Goal: Task Accomplishment & Management: Manage account settings

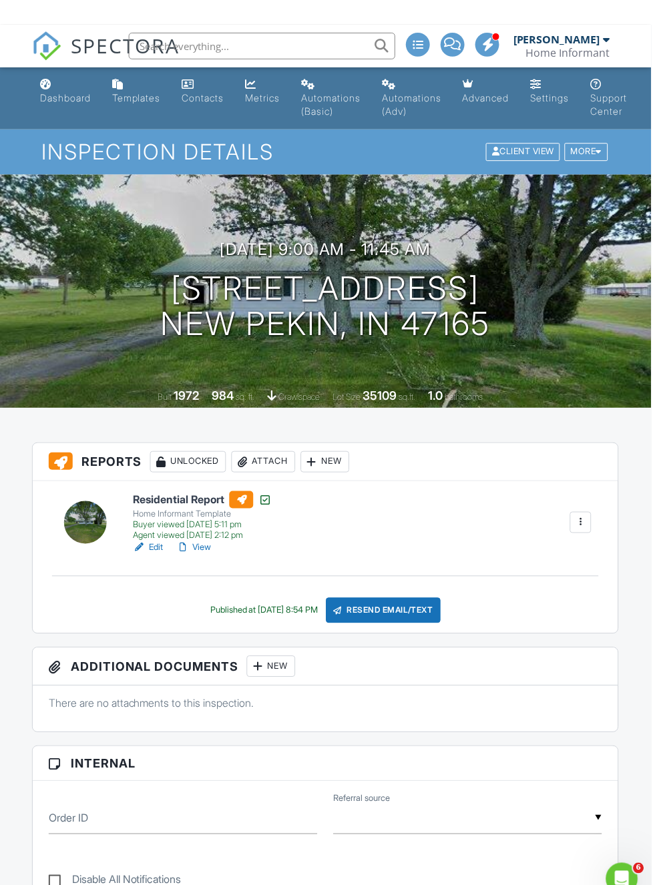
scroll to position [0, 3]
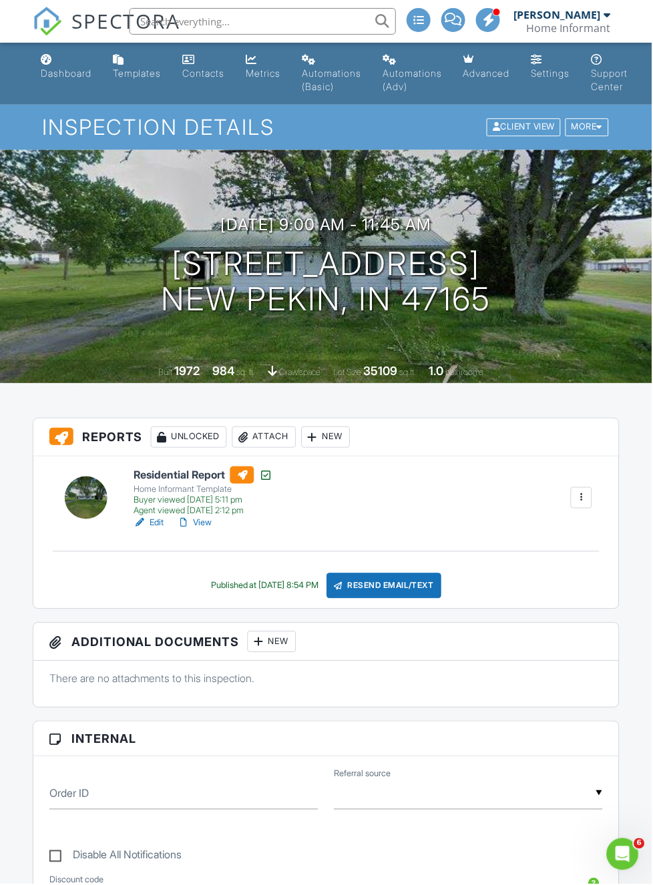
click at [48, 61] on link "Dashboard" at bounding box center [65, 67] width 61 height 38
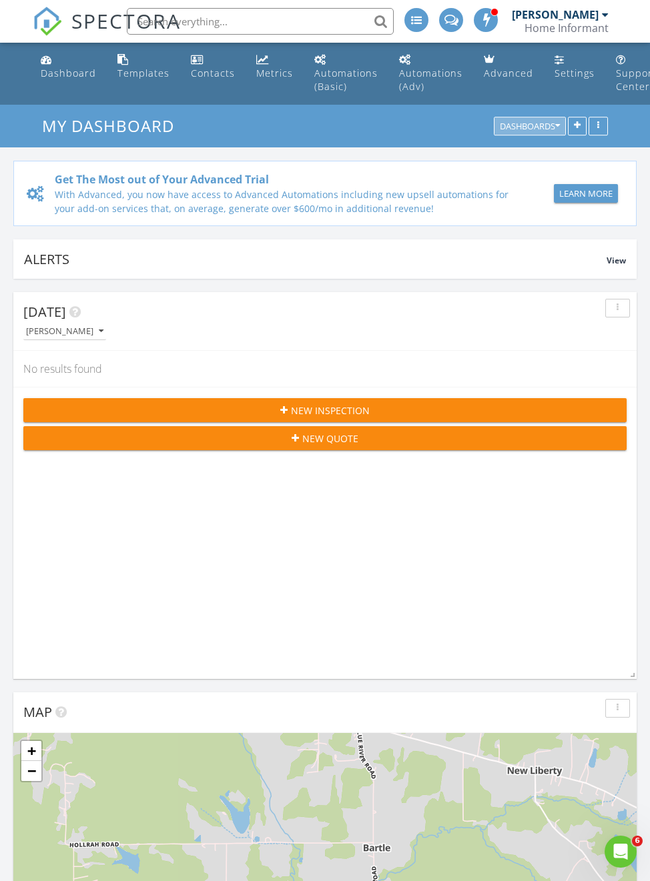
click at [507, 126] on div "Dashboards" at bounding box center [530, 126] width 60 height 9
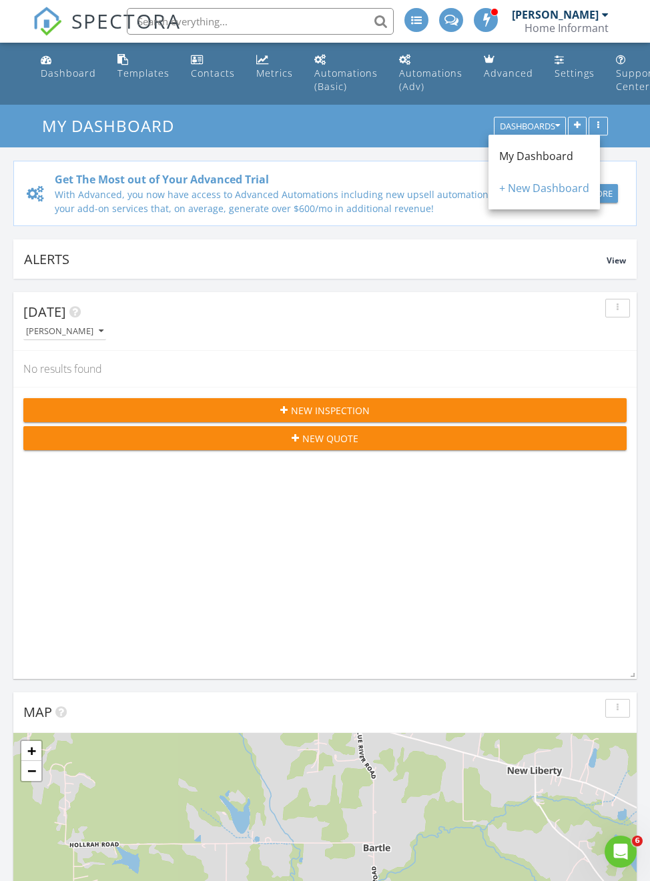
click at [426, 123] on h3 "My Dashboard" at bounding box center [325, 125] width 566 height 21
click at [603, 119] on button "button" at bounding box center [597, 126] width 19 height 19
click at [357, 119] on h3 "My Dashboard" at bounding box center [325, 125] width 566 height 21
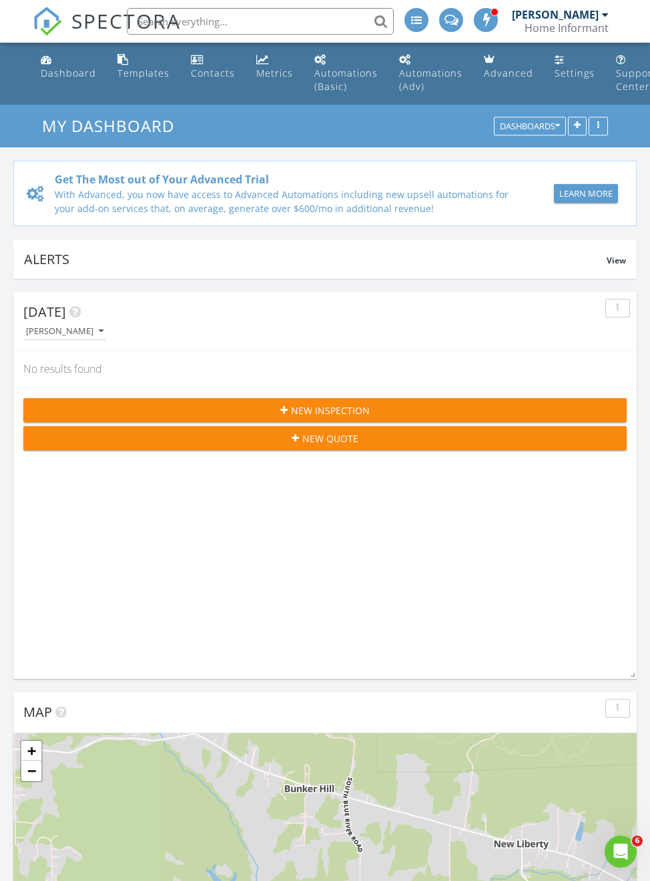
click at [574, 119] on button "button" at bounding box center [577, 126] width 19 height 19
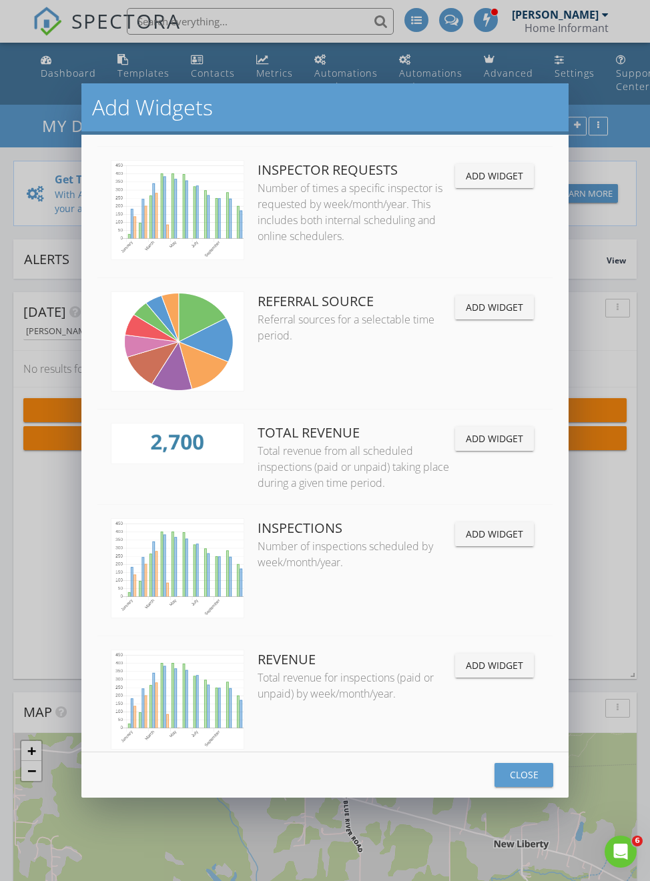
scroll to position [1066, 0]
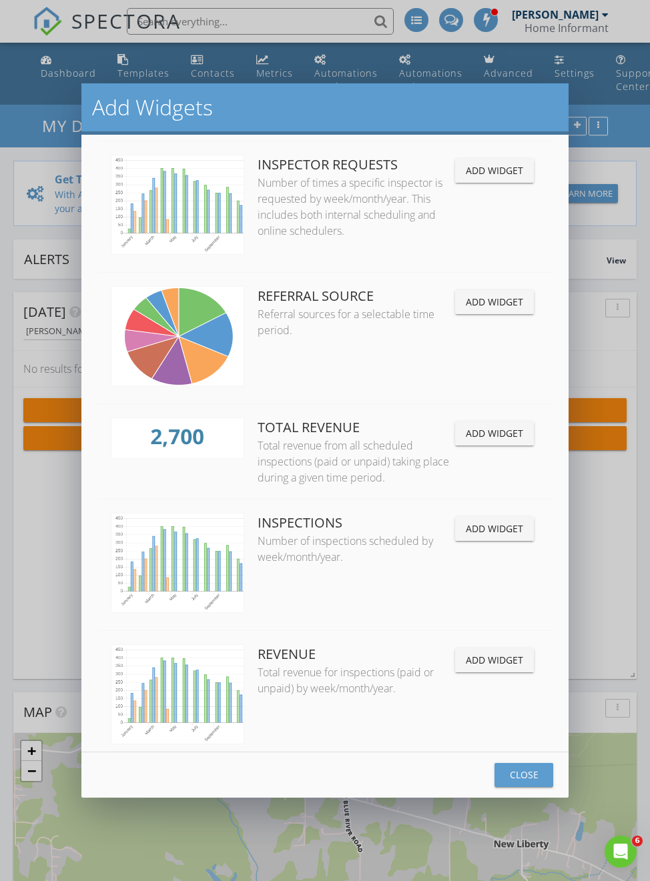
click at [466, 440] on div "Add Widget" at bounding box center [494, 433] width 57 height 14
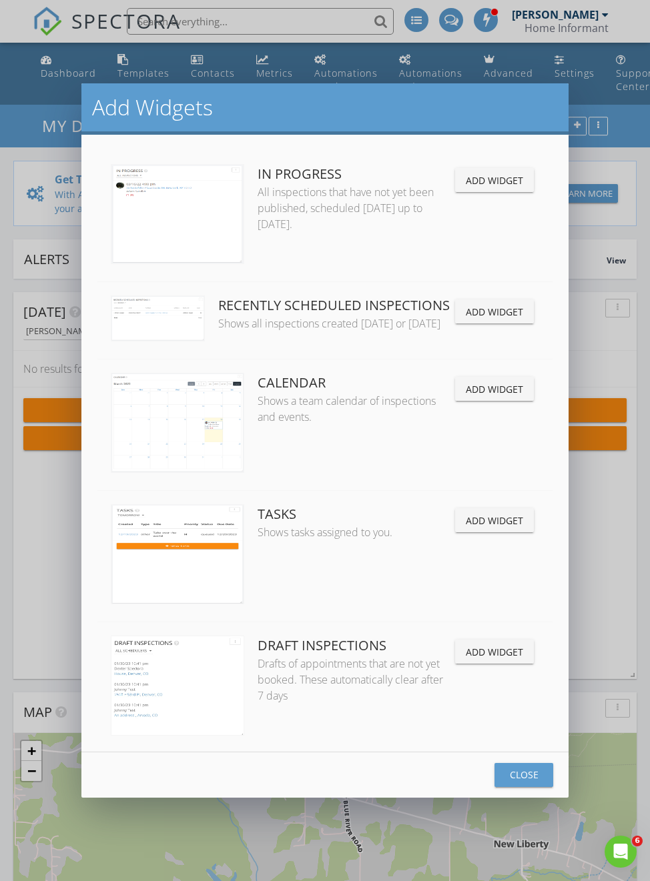
scroll to position [0, 0]
click at [466, 386] on div "Add Widget" at bounding box center [494, 389] width 57 height 14
click at [524, 779] on div "Close" at bounding box center [523, 775] width 37 height 14
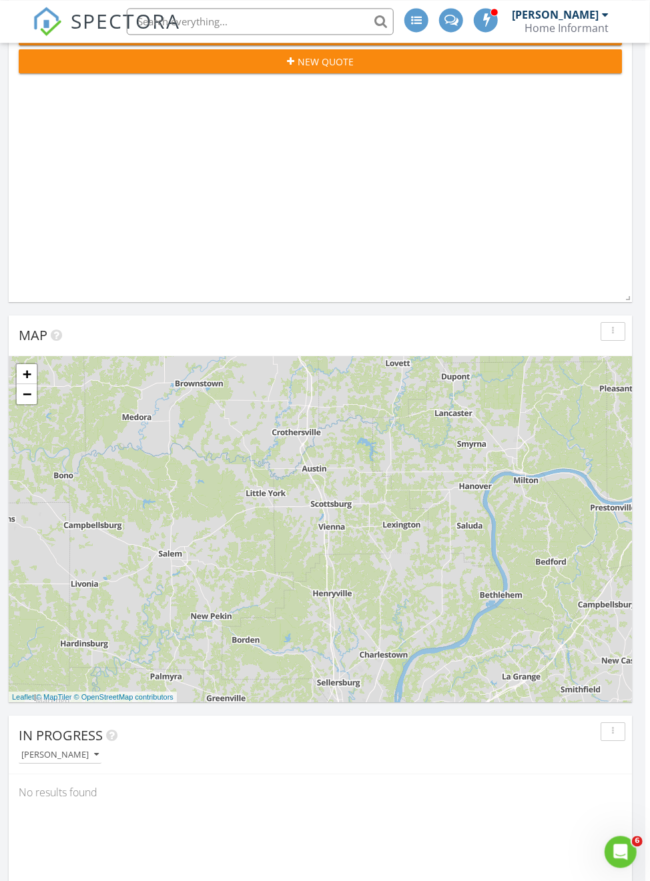
scroll to position [376, 5]
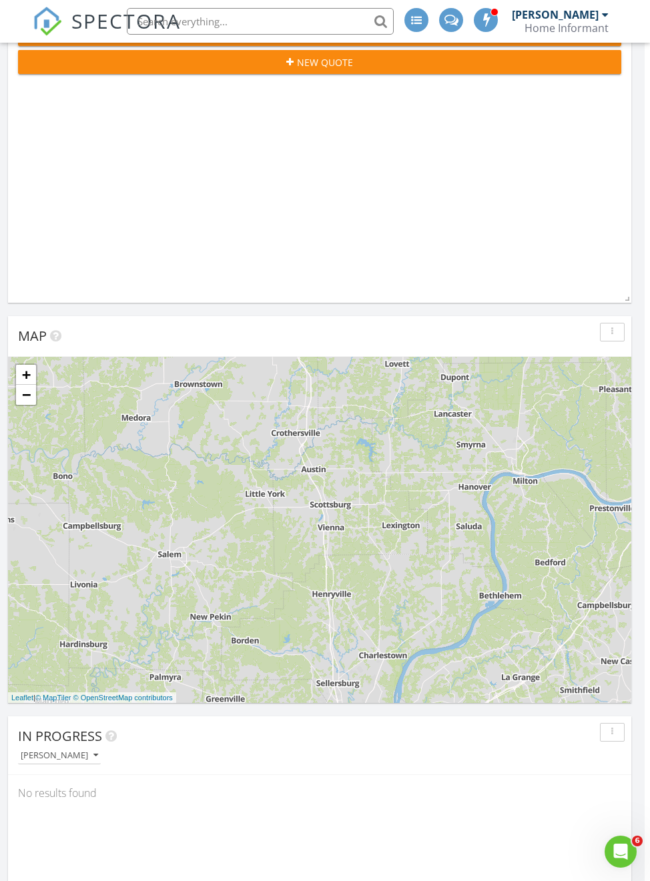
click at [61, 338] on icon at bounding box center [55, 336] width 11 height 13
click at [202, 327] on div "Map" at bounding box center [309, 336] width 583 height 20
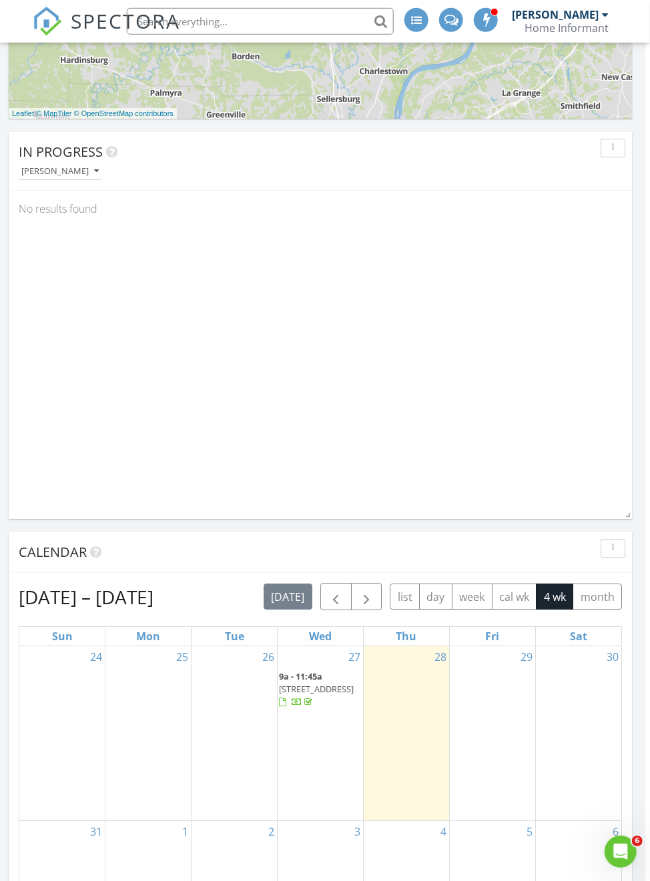
scroll to position [961, 5]
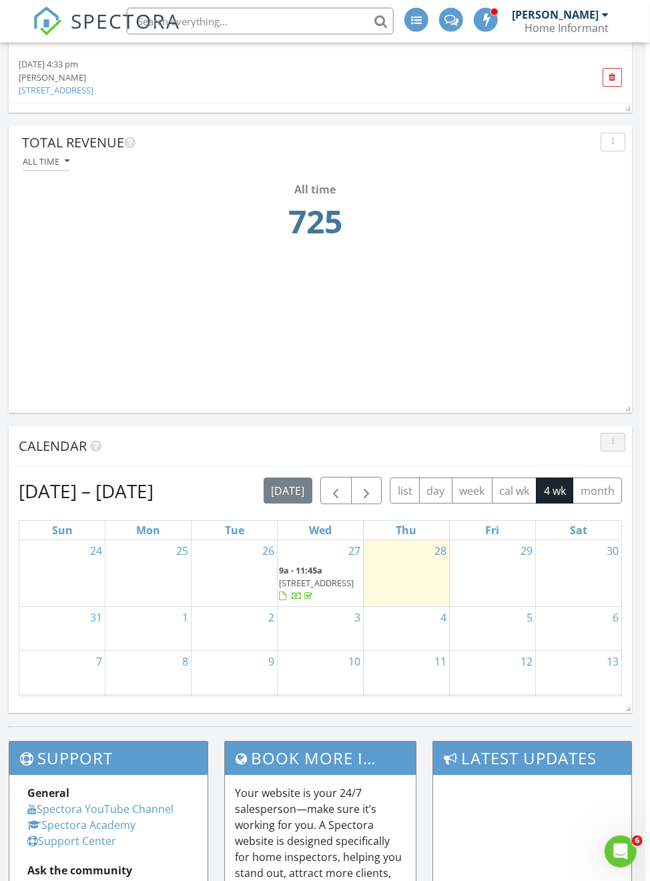
click at [607, 437] on button "button" at bounding box center [613, 442] width 25 height 19
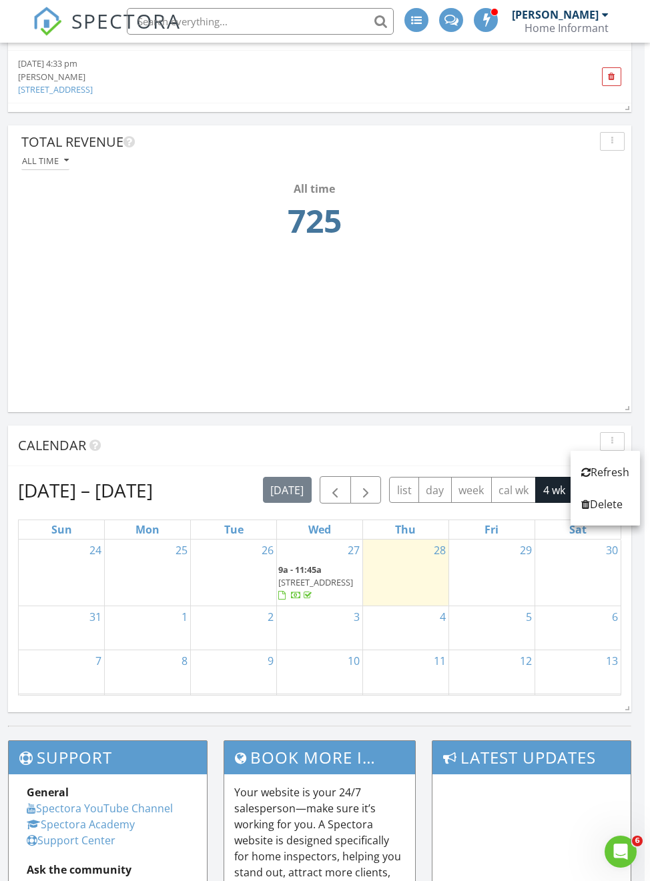
click at [584, 503] on div at bounding box center [585, 504] width 9 height 11
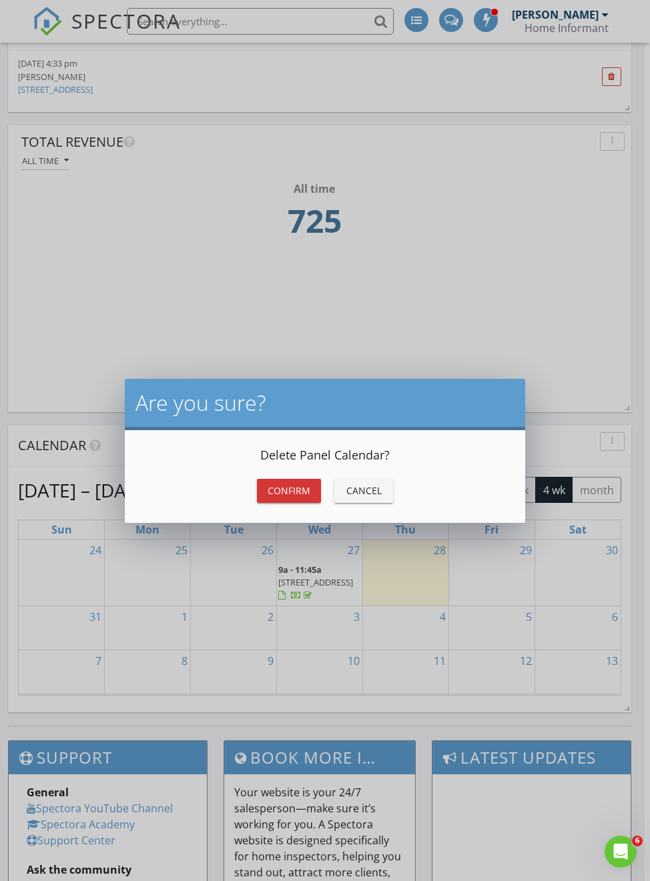
click at [281, 488] on div "Confirm" at bounding box center [289, 491] width 43 height 14
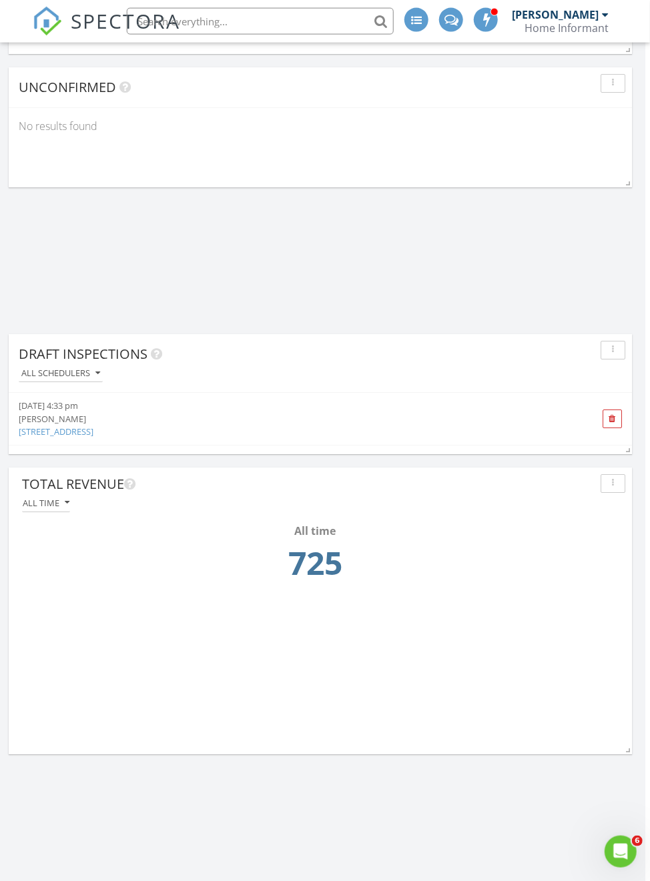
scroll to position [2096, 5]
click at [608, 478] on div "button" at bounding box center [612, 480] width 13 height 9
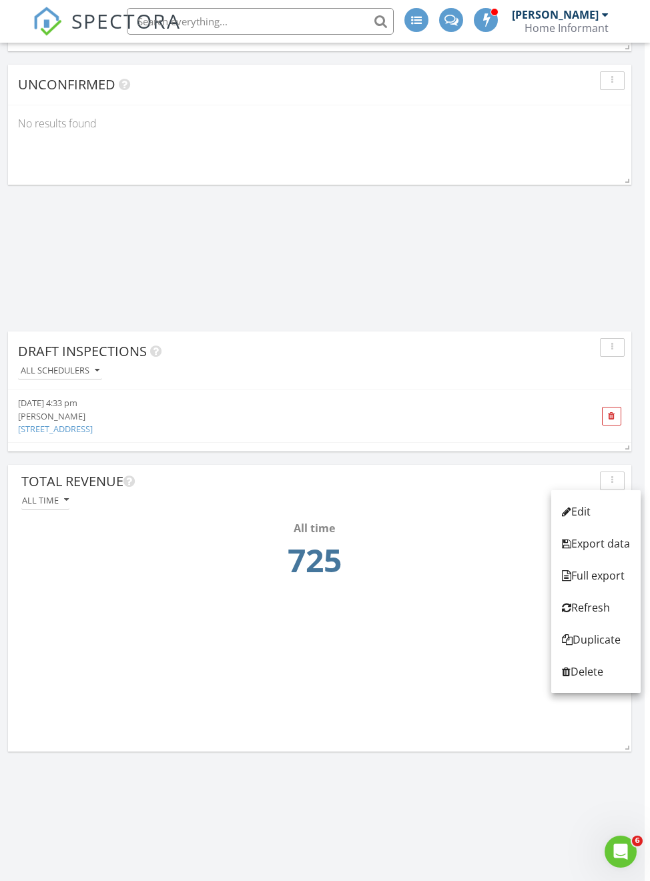
click at [570, 508] on div "Edit" at bounding box center [596, 512] width 68 height 16
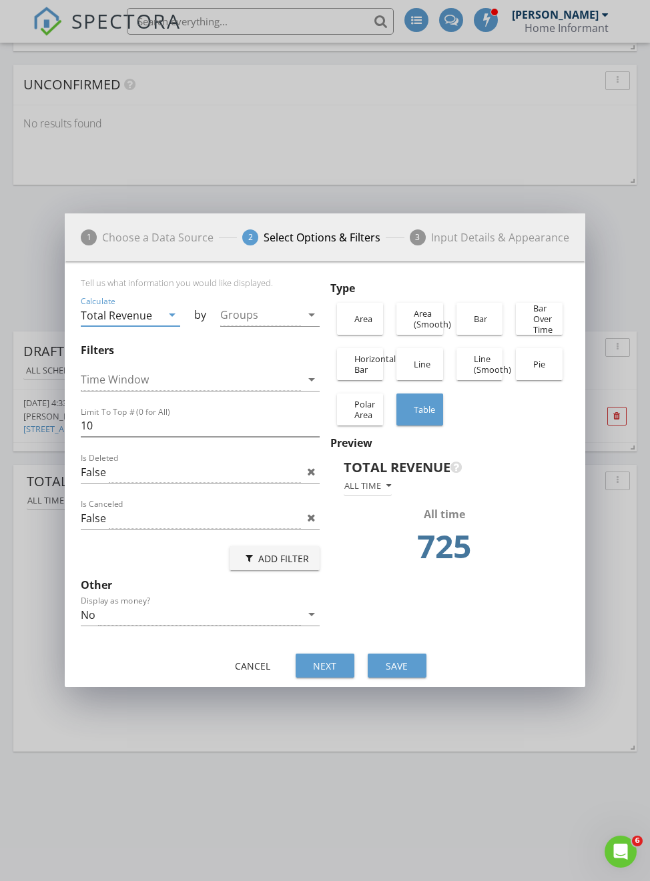
click at [309, 611] on icon "arrow_drop_down" at bounding box center [312, 615] width 16 height 16
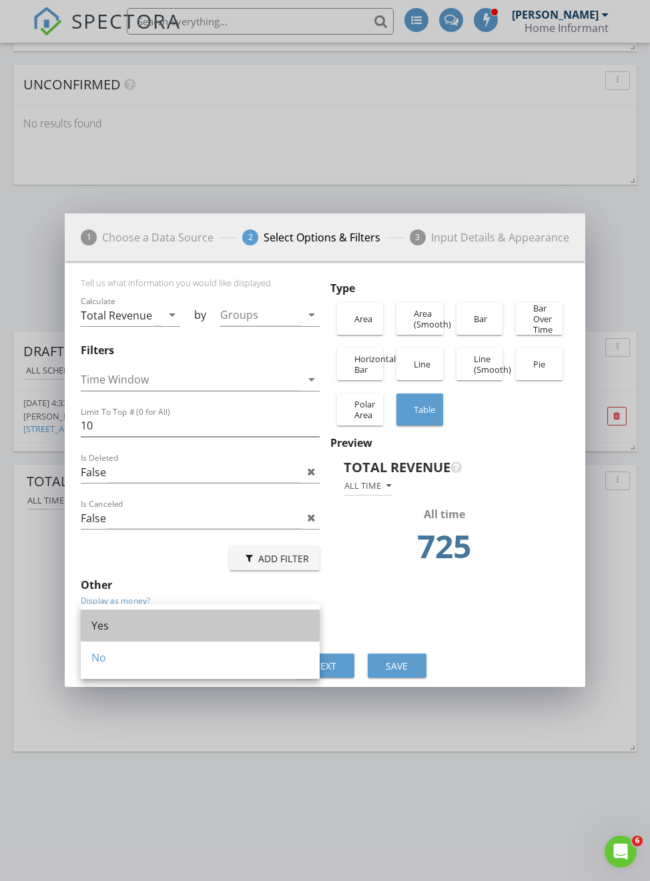
click at [111, 627] on div "Yes" at bounding box center [200, 626] width 218 height 16
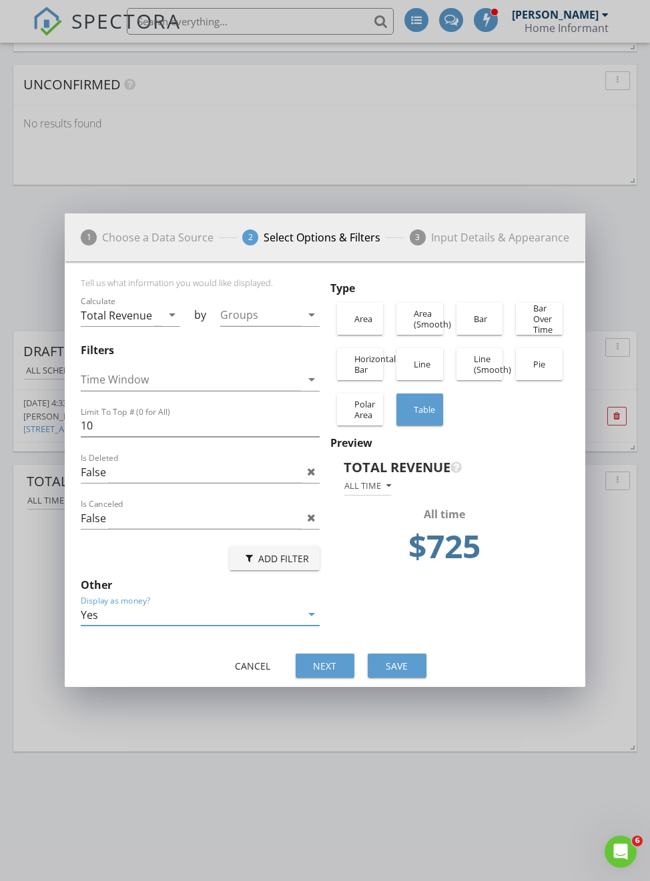
click at [386, 659] on div "Save" at bounding box center [396, 666] width 37 height 14
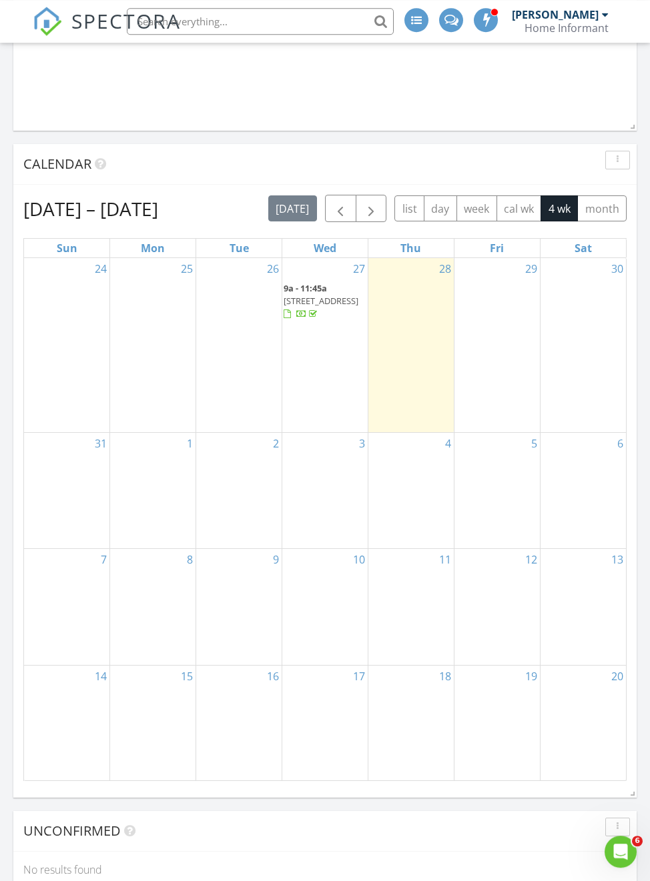
scroll to position [1343, 0]
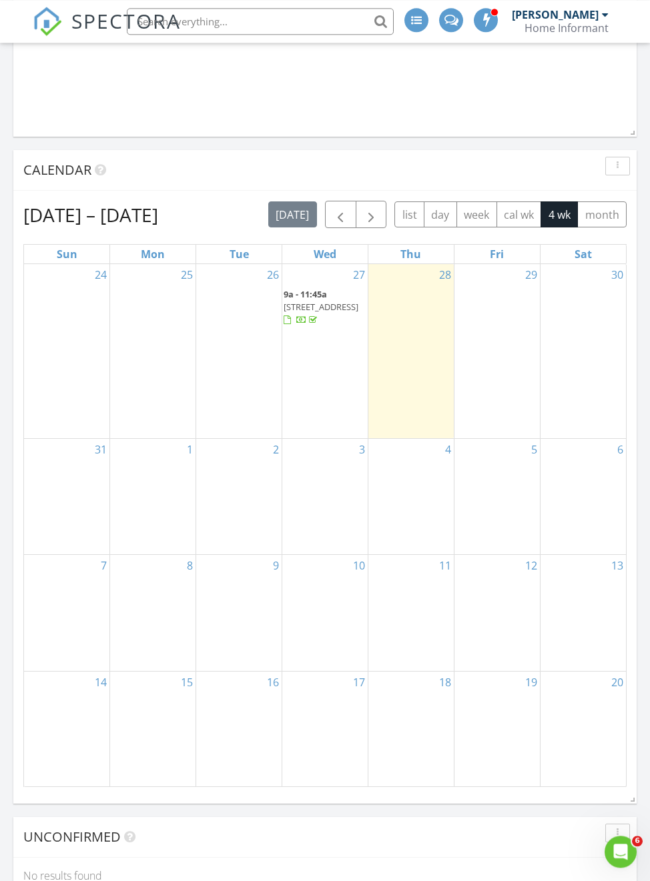
click at [478, 216] on button "week" at bounding box center [476, 215] width 41 height 26
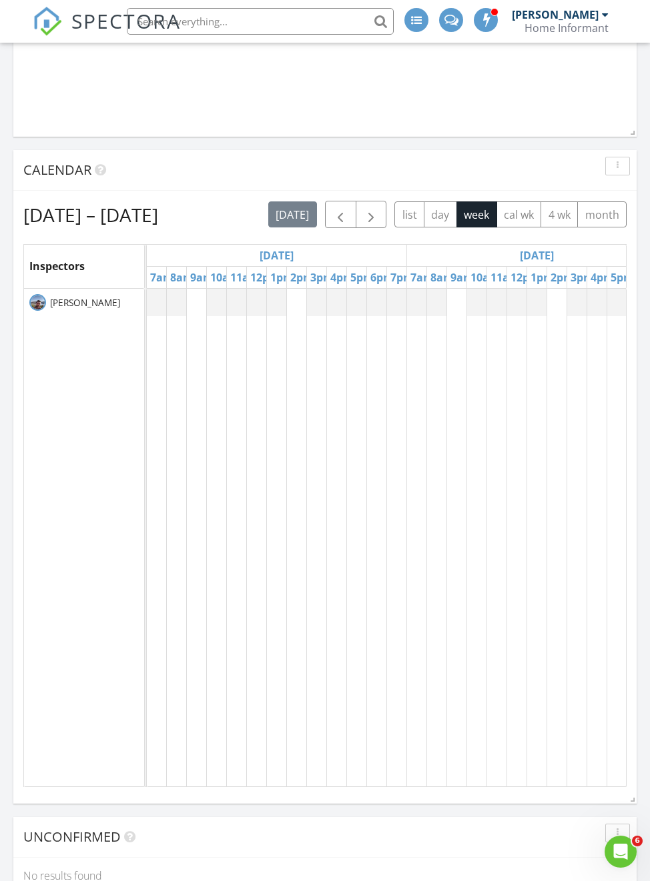
click at [558, 208] on button "4 wk" at bounding box center [558, 215] width 37 height 26
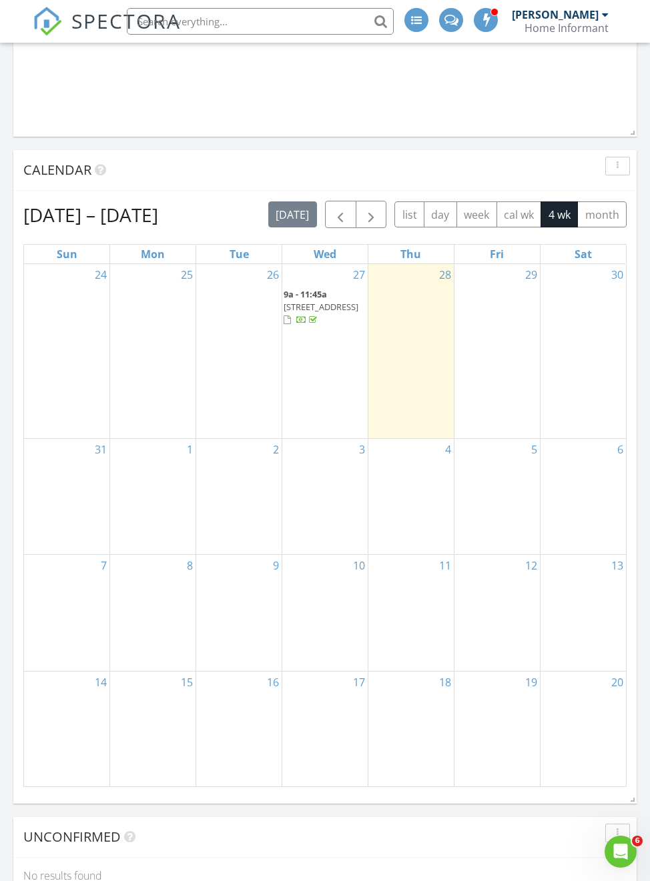
click at [617, 169] on icon "button" at bounding box center [618, 165] width 2 height 9
click at [420, 151] on div "Calendar" at bounding box center [324, 170] width 623 height 41
click at [607, 209] on button "month" at bounding box center [601, 215] width 49 height 26
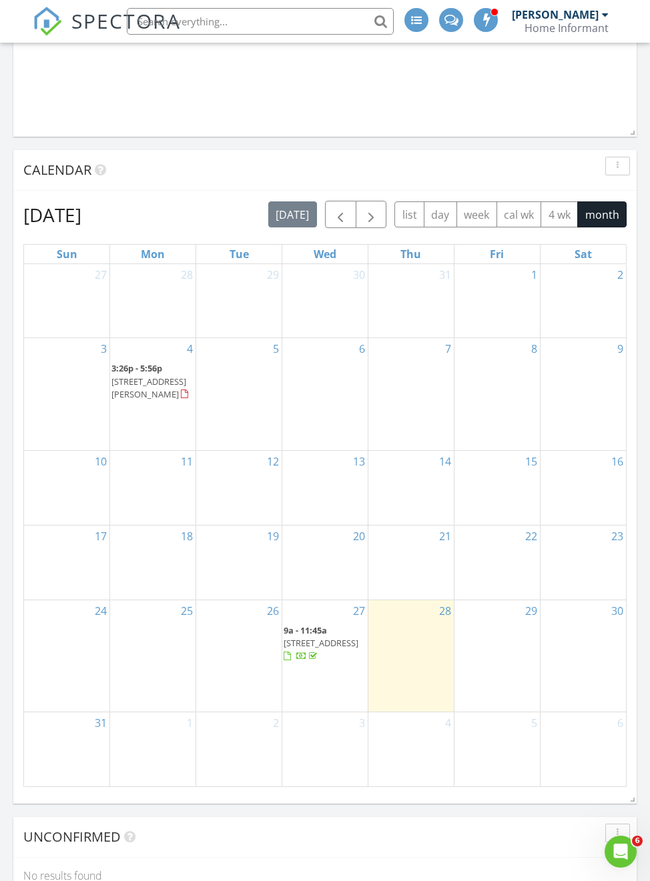
click at [153, 360] on div "4" at bounding box center [152, 348] width 85 height 21
click at [147, 353] on div "4" at bounding box center [152, 348] width 85 height 21
click at [328, 137] on div "Today Evan Hunt No results found New Inspection New Quote Map + − Leaflet | © M…" at bounding box center [325, 377] width 650 height 2882
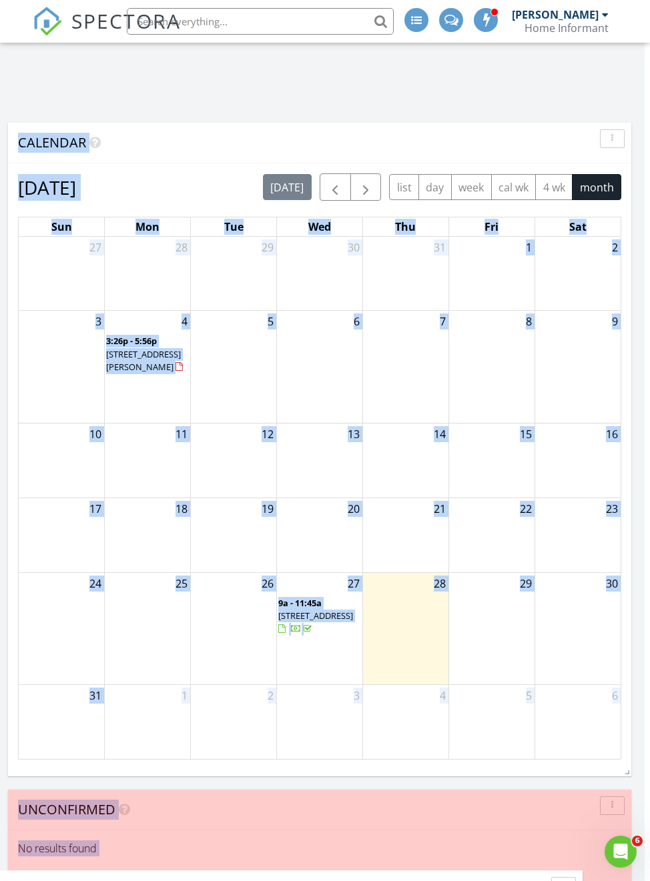
scroll to position [1372, 5]
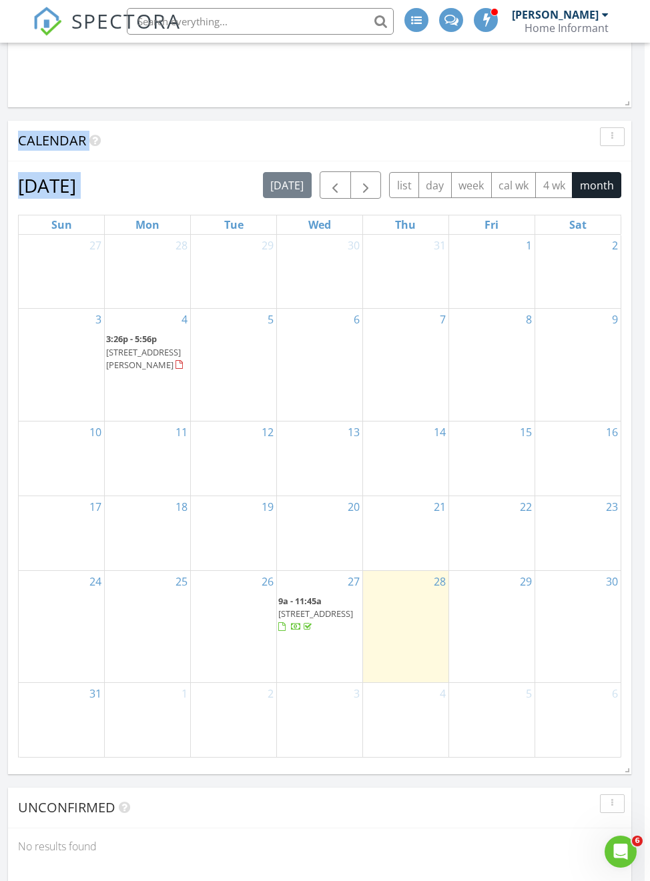
click at [643, 190] on div "Today Evan Hunt No results found New Inspection New Quote Map + − Leaflet | © M…" at bounding box center [320, 347] width 650 height 2882
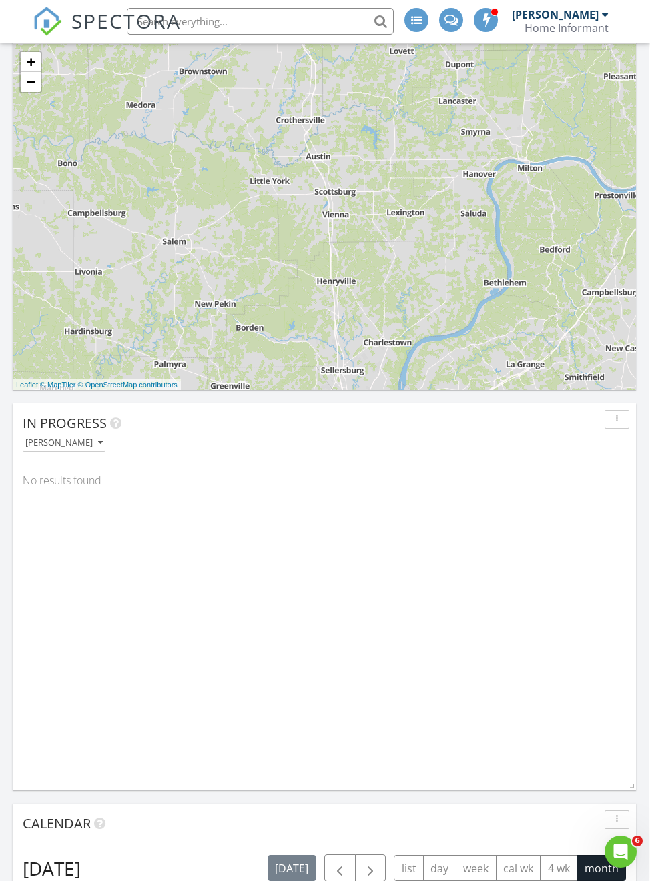
scroll to position [689, 1]
click at [613, 418] on div "button" at bounding box center [617, 420] width 13 height 9
click at [470, 418] on div "In Progress" at bounding box center [314, 424] width 583 height 20
click at [486, 532] on div "In Progress Evan Hunt No results found" at bounding box center [324, 597] width 623 height 387
click at [522, 540] on div "In Progress Evan Hunt No results found" at bounding box center [324, 597] width 623 height 387
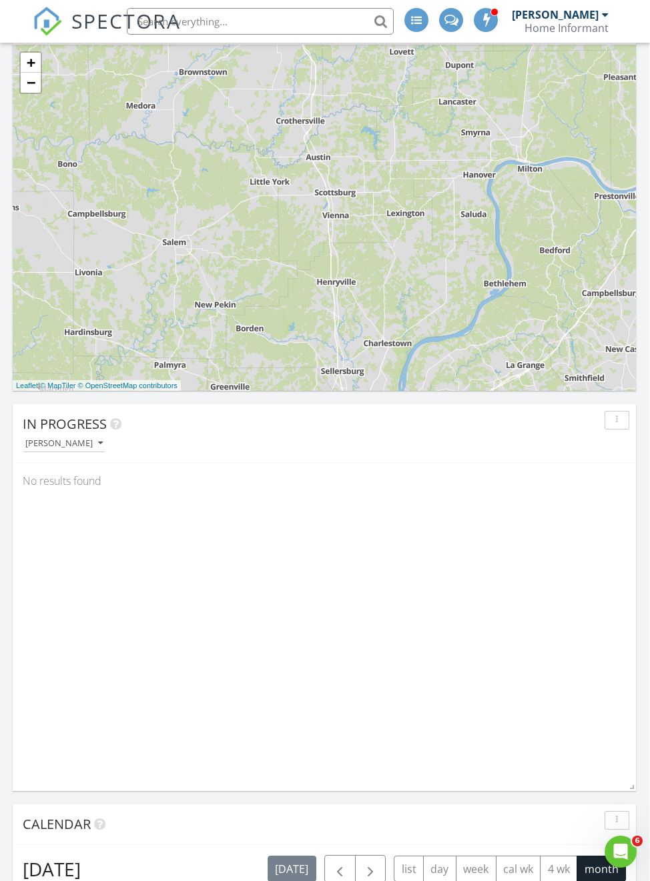
click at [527, 423] on div "In Progress" at bounding box center [314, 424] width 583 height 20
click at [487, 467] on div "No results found" at bounding box center [324, 481] width 623 height 36
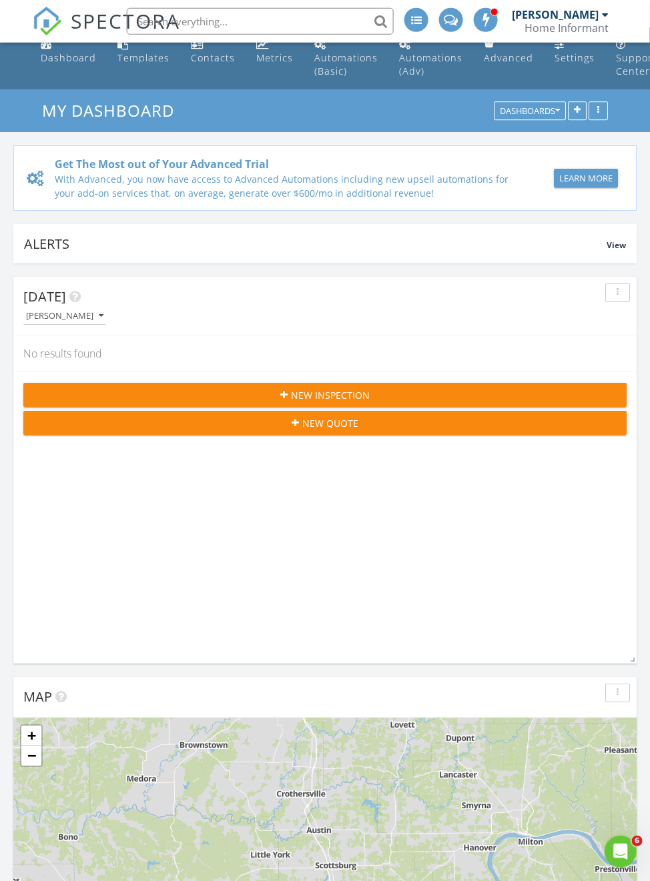
scroll to position [0, 0]
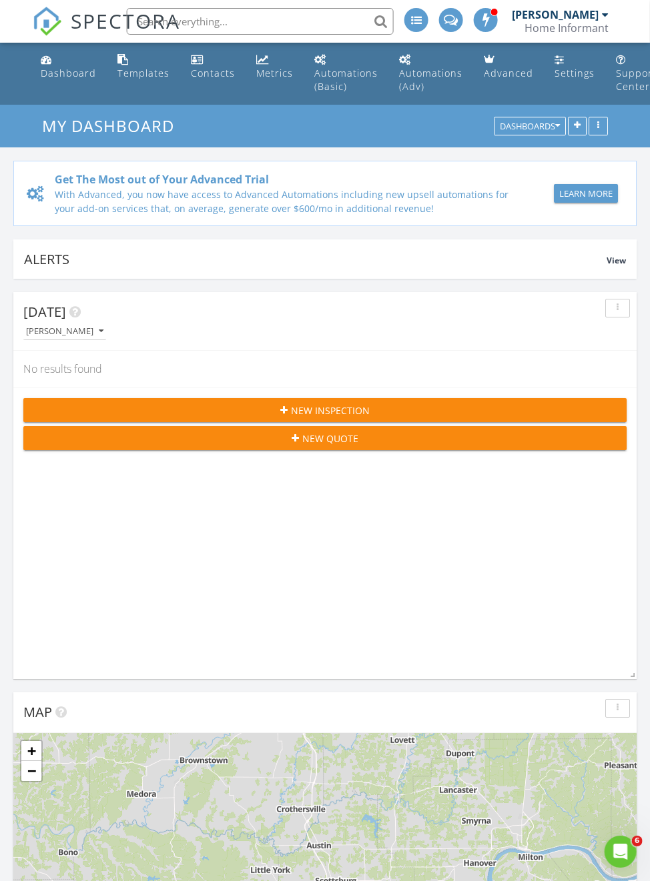
click at [605, 123] on button "button" at bounding box center [597, 126] width 19 height 19
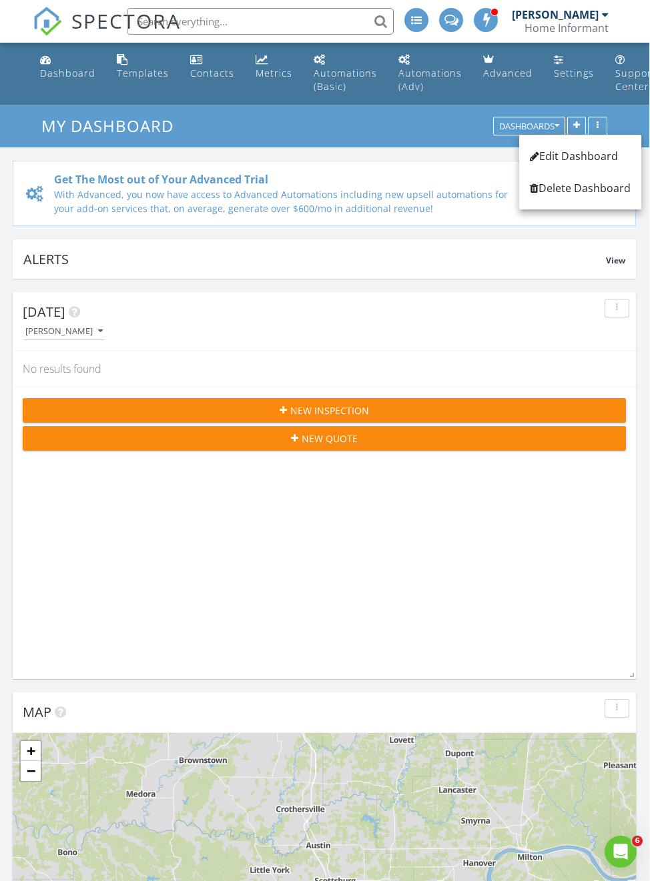
click at [604, 147] on link "Edit Dashboard" at bounding box center [580, 156] width 122 height 32
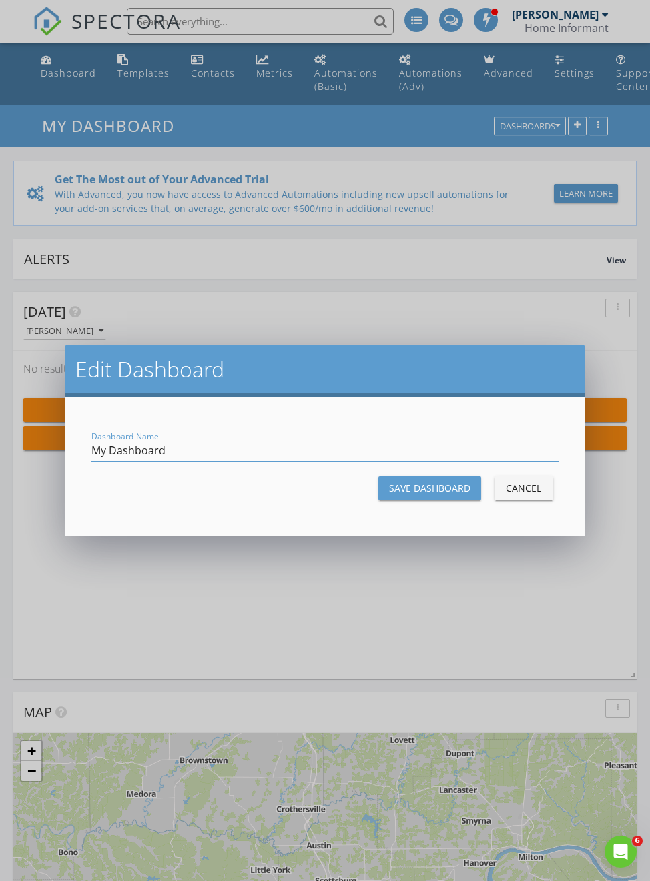
click at [536, 484] on div "Cancel" at bounding box center [523, 488] width 37 height 14
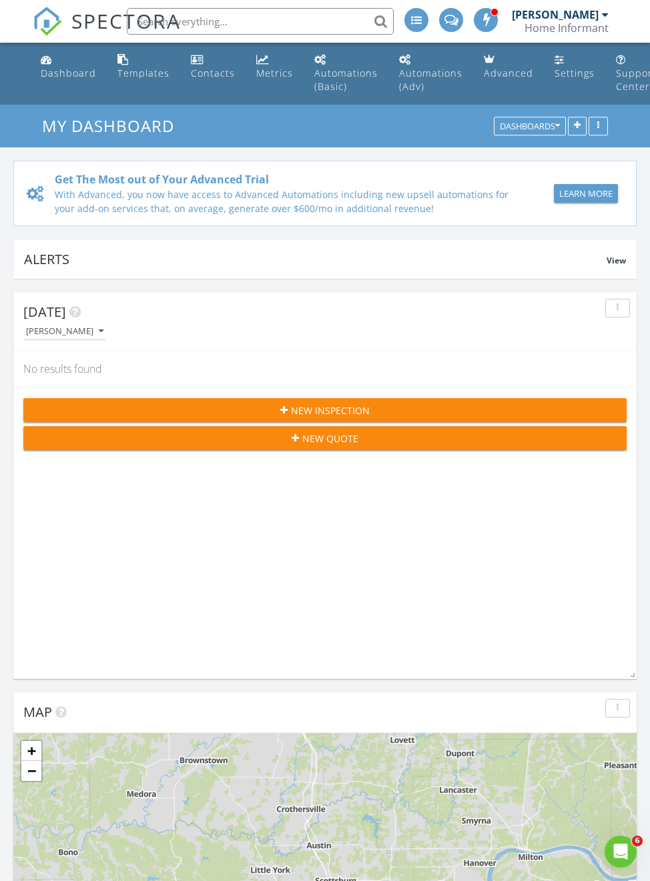
click at [555, 119] on button "Dashboards" at bounding box center [530, 126] width 72 height 19
click at [543, 274] on div "Alerts View" at bounding box center [324, 259] width 623 height 39
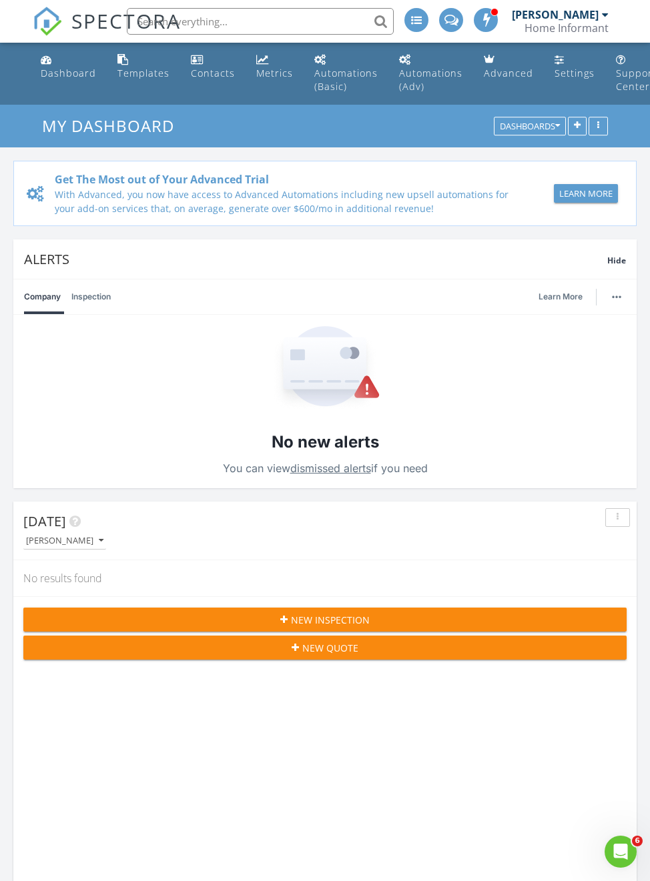
click at [618, 261] on span "Hide" at bounding box center [616, 260] width 19 height 11
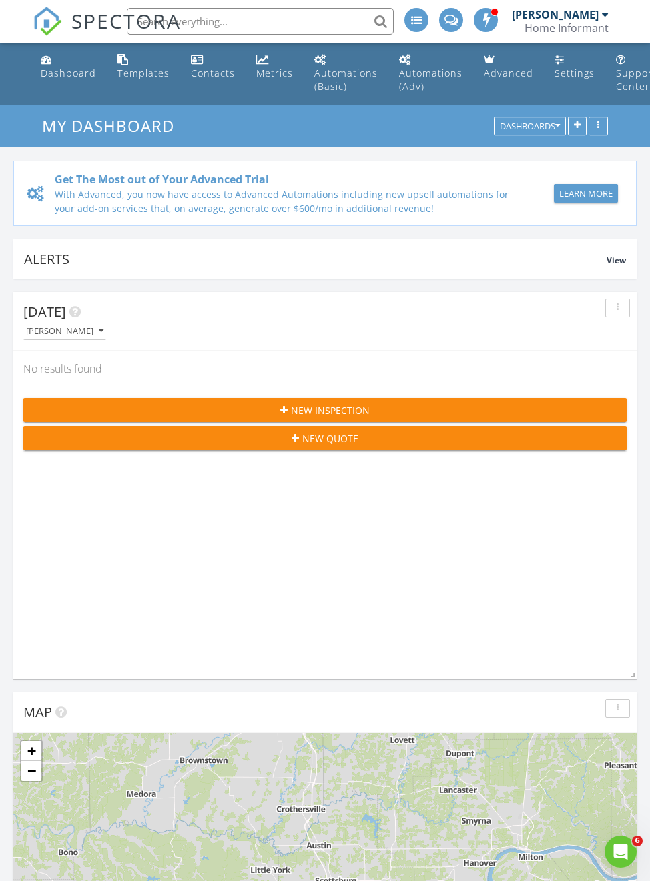
click at [47, 69] on div "Dashboard" at bounding box center [68, 73] width 55 height 13
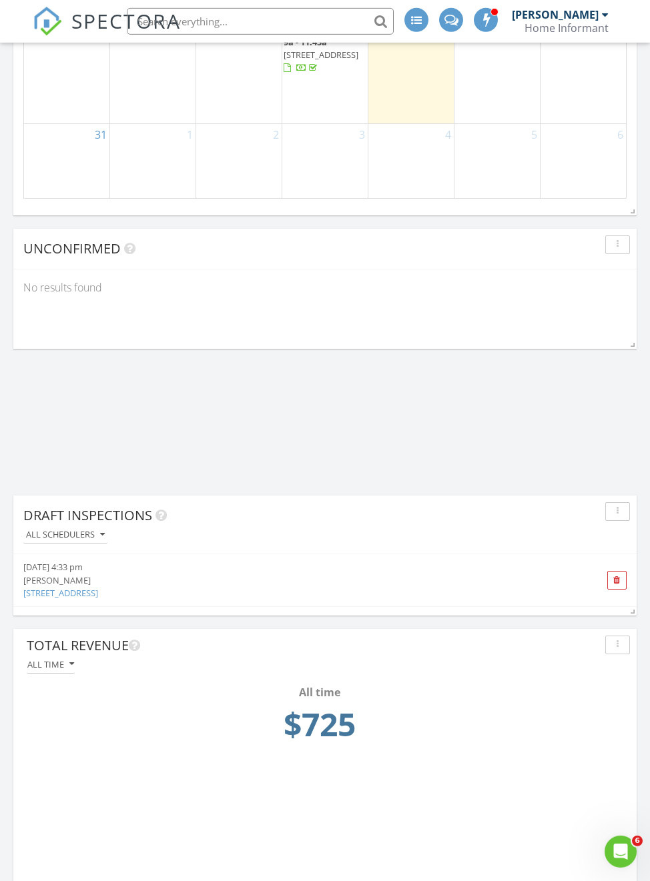
scroll to position [1932, 0]
click at [617, 512] on icon "button" at bounding box center [618, 510] width 2 height 9
click at [605, 539] on div "Refresh" at bounding box center [605, 542] width 48 height 16
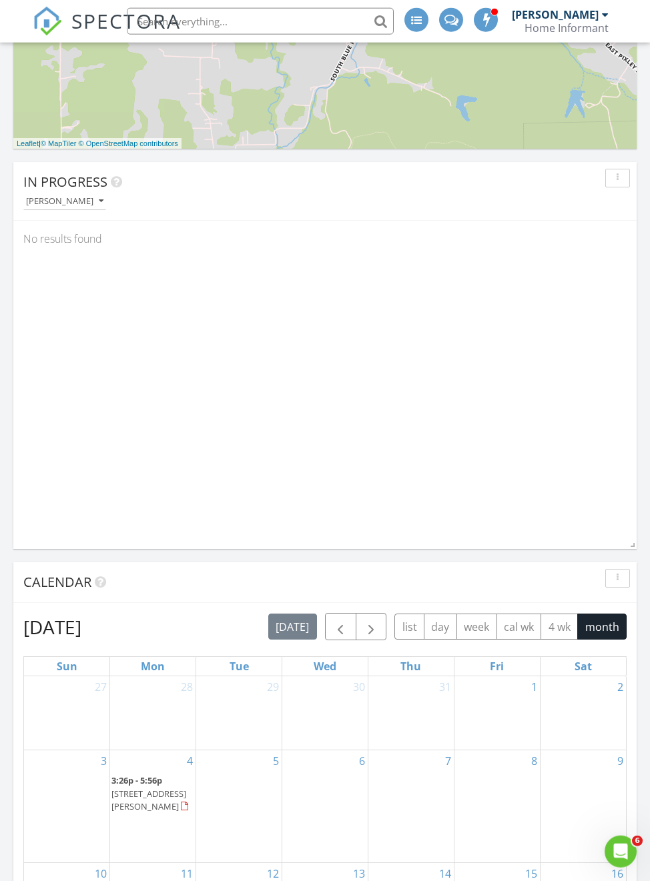
scroll to position [931, 0]
click at [303, 310] on div "In Progress Evan Hunt No results found" at bounding box center [324, 354] width 623 height 387
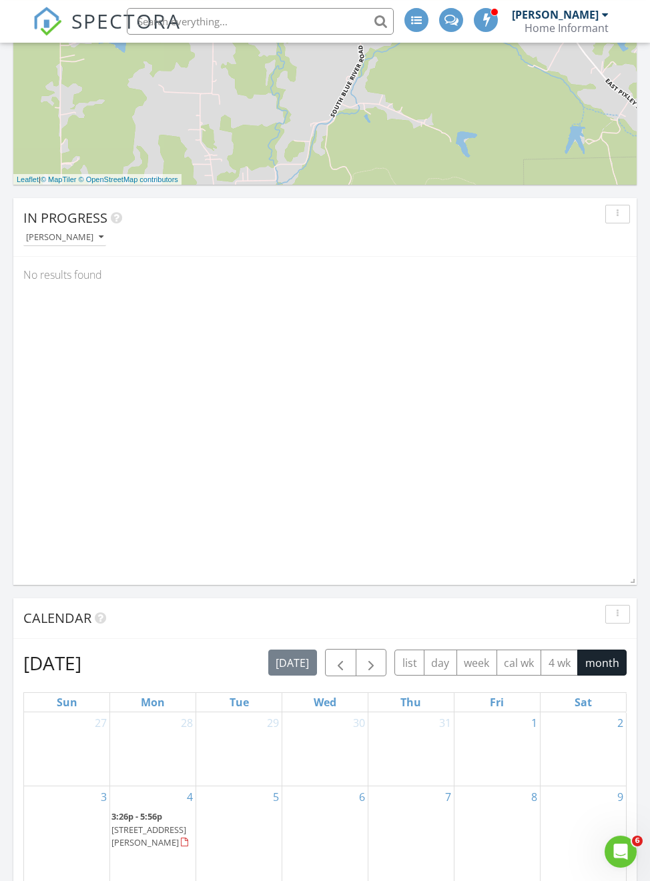
scroll to position [895, 0]
click at [248, 390] on div "In Progress Evan Hunt No results found" at bounding box center [324, 391] width 623 height 387
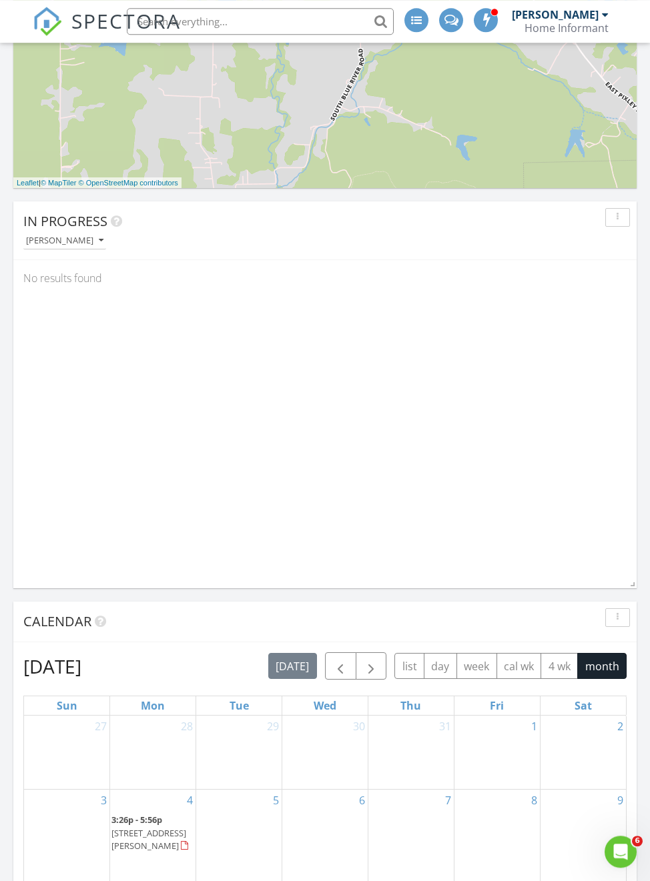
scroll to position [891, 0]
click at [636, 578] on span at bounding box center [629, 582] width 13 height 13
click at [639, 579] on div "Today Evan Hunt No results found New Inspection New Quote Map + − Leaflet | © M…" at bounding box center [325, 678] width 650 height 2582
click at [593, 258] on div "In Progress Evan Hunt" at bounding box center [324, 231] width 623 height 59
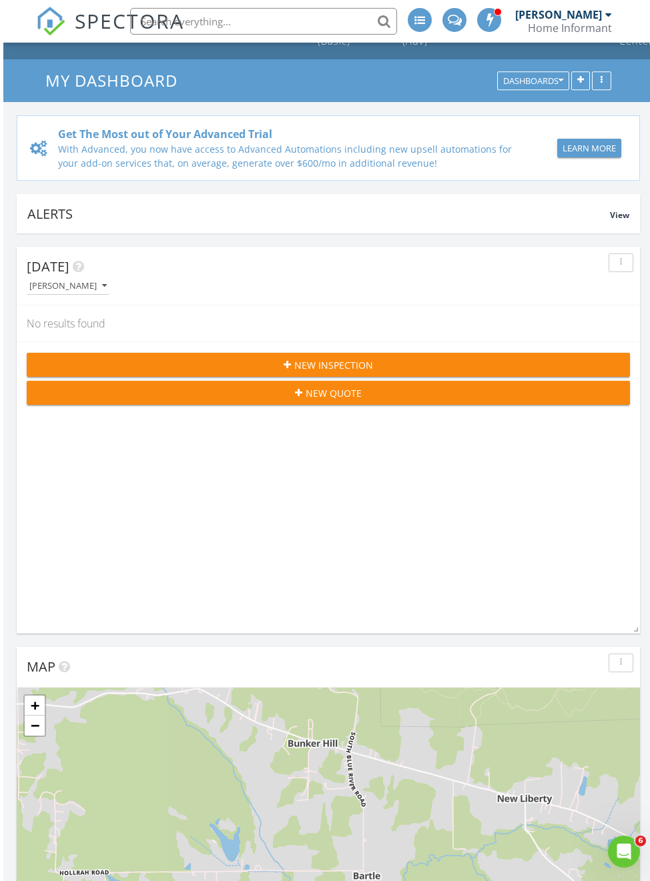
scroll to position [0, 0]
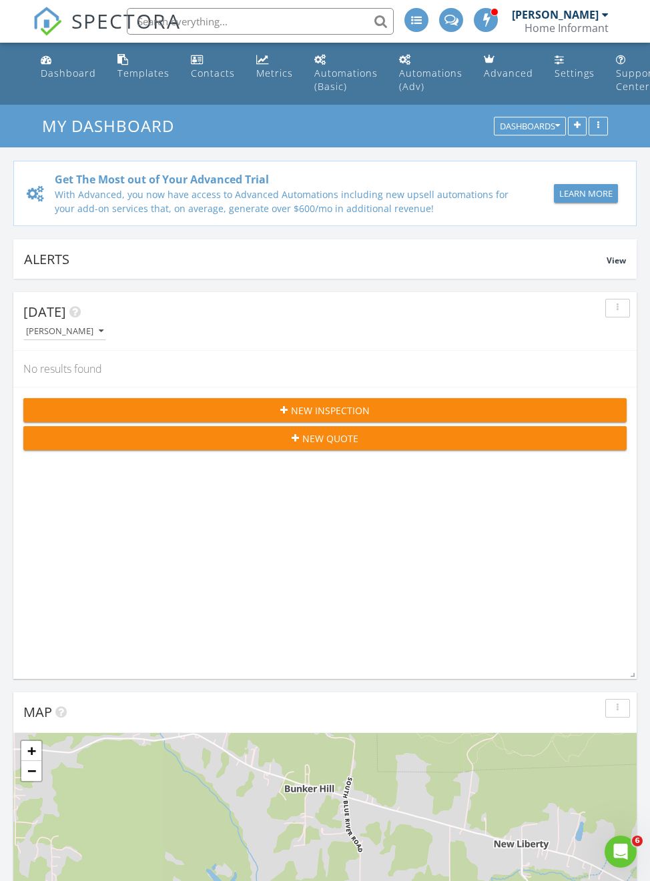
click at [565, 67] on div "Settings" at bounding box center [574, 73] width 40 height 13
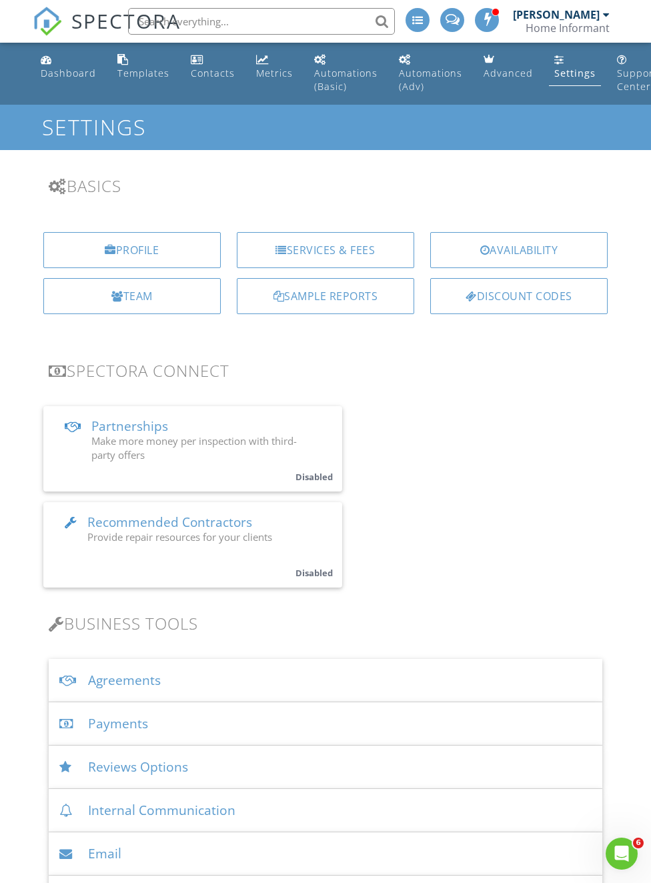
click at [53, 73] on div "Dashboard" at bounding box center [68, 73] width 55 height 13
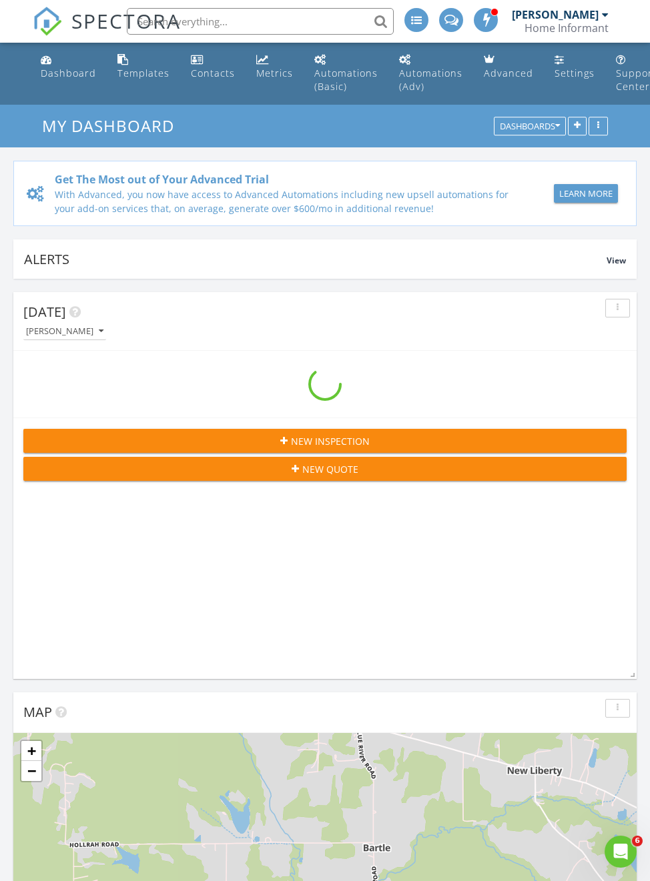
scroll to position [2583, 651]
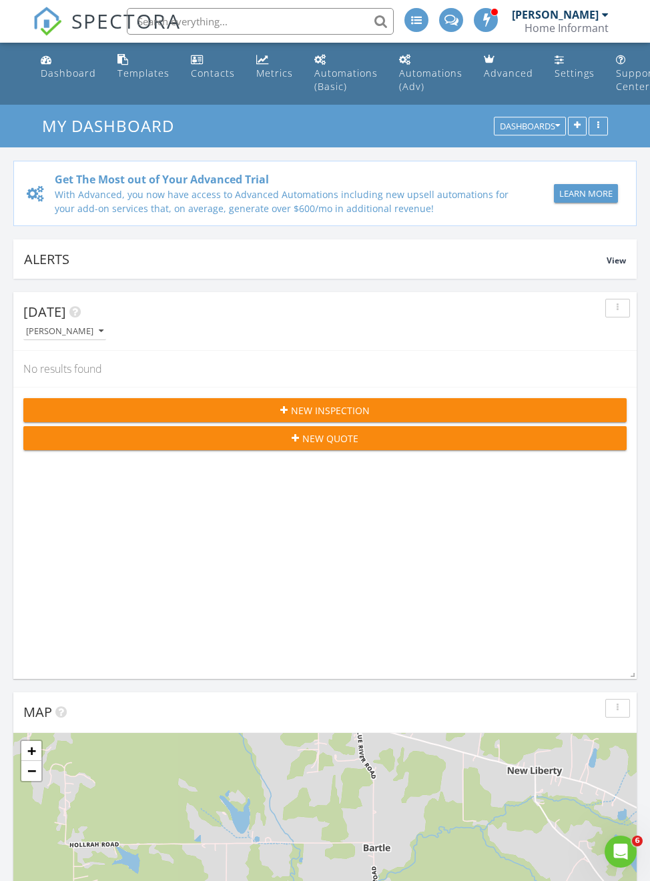
click at [607, 15] on div at bounding box center [605, 14] width 7 height 11
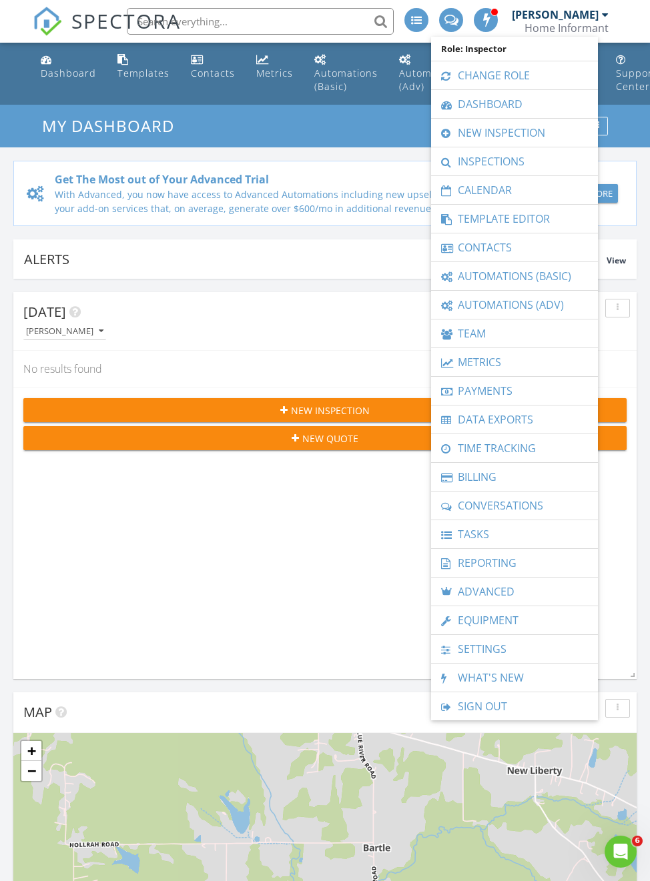
click at [540, 156] on link "Inspections" at bounding box center [514, 161] width 153 height 28
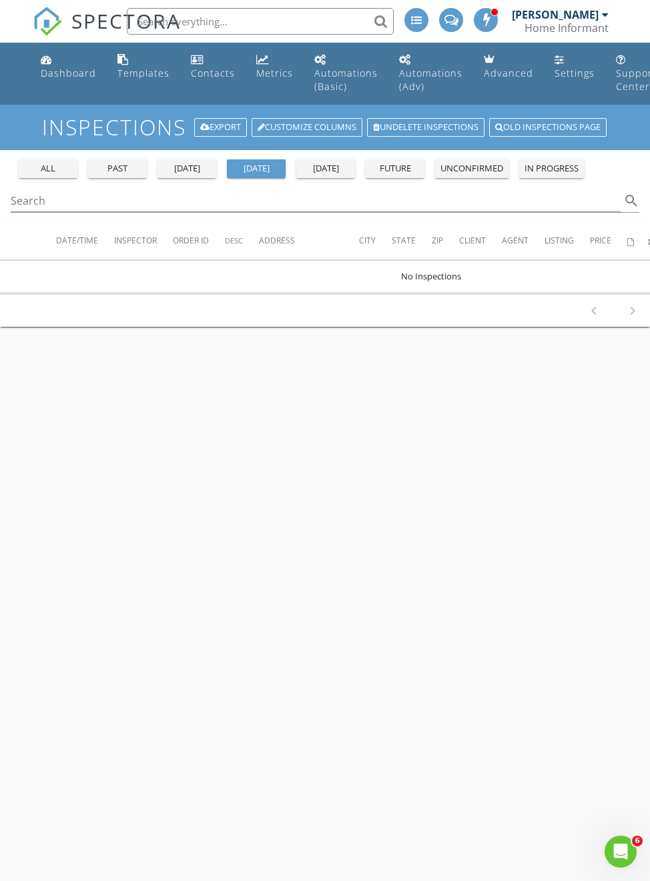
click at [113, 165] on div "past" at bounding box center [117, 168] width 48 height 13
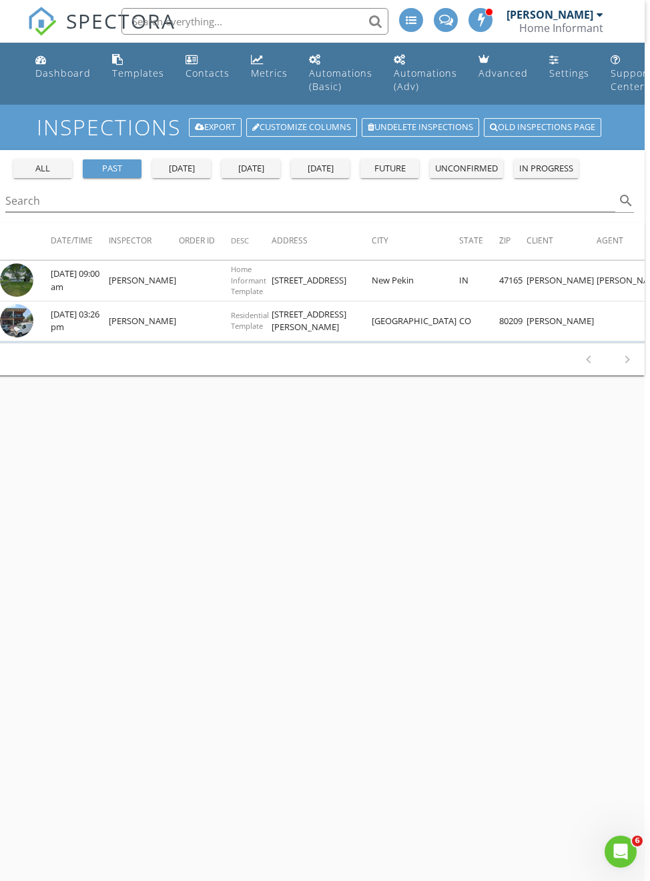
click at [43, 61] on div "Dashboard" at bounding box center [40, 59] width 11 height 11
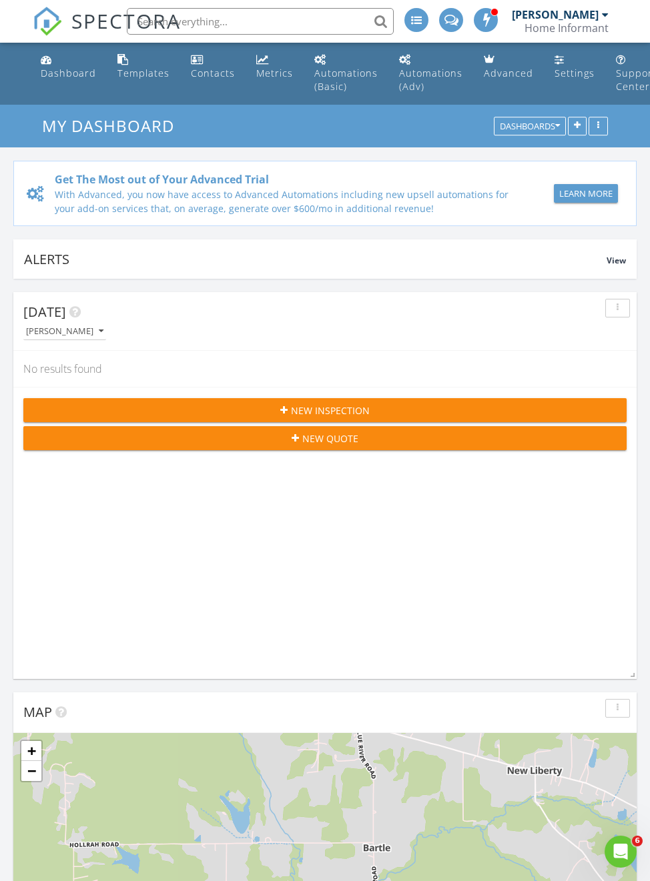
scroll to position [2583, 651]
click at [605, 17] on div at bounding box center [605, 14] width 7 height 11
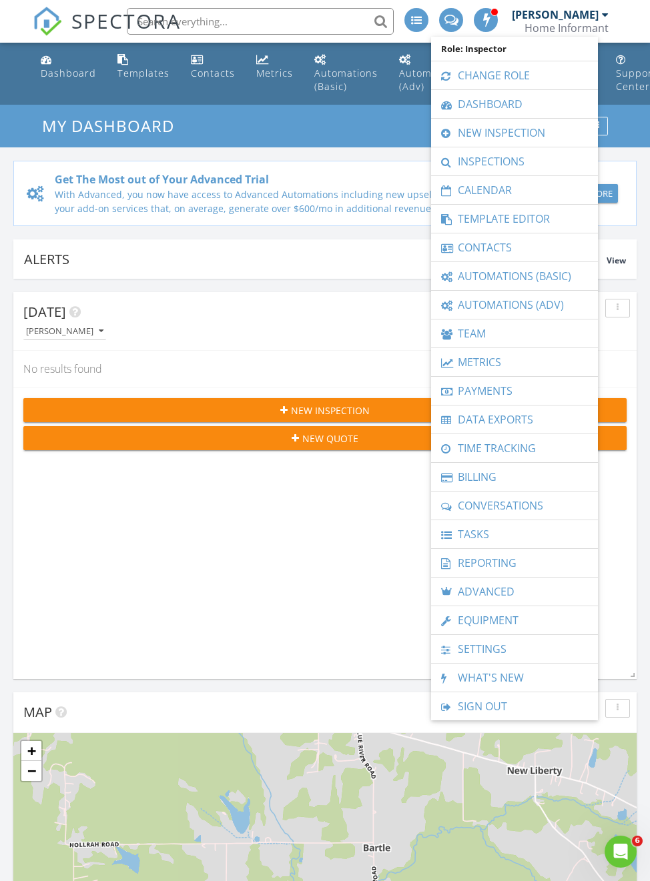
click at [539, 618] on link "Equipment" at bounding box center [514, 621] width 153 height 28
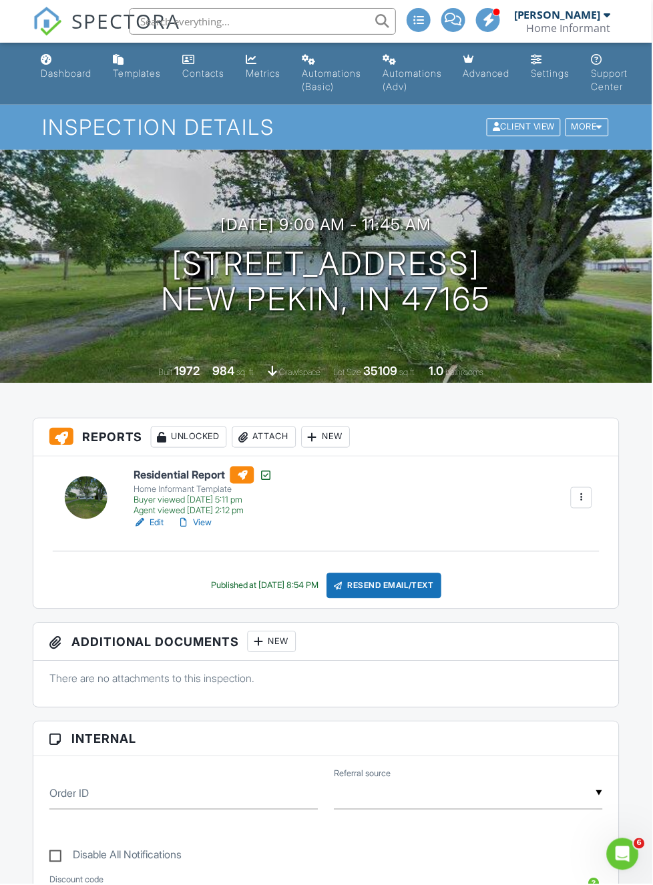
click at [69, 75] on div "Dashboard" at bounding box center [66, 72] width 51 height 11
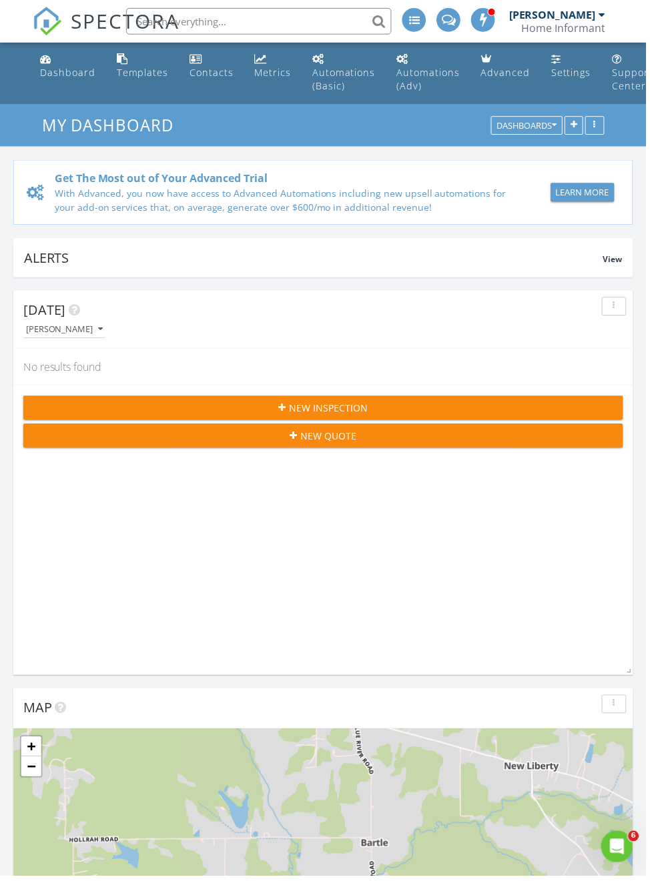
click at [604, 17] on div "[PERSON_NAME]" at bounding box center [560, 14] width 97 height 13
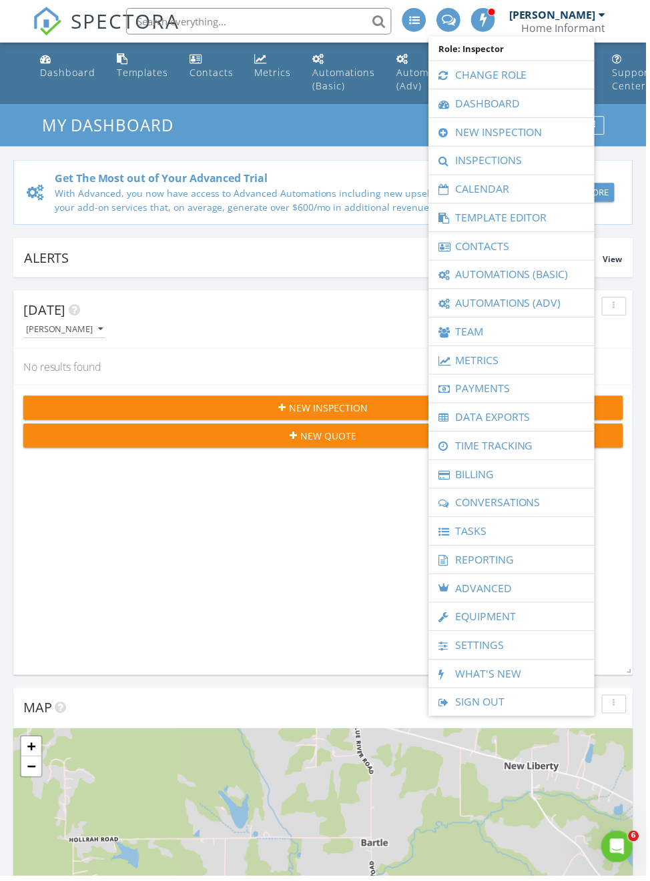
click at [550, 73] on link "Change Role" at bounding box center [514, 75] width 153 height 28
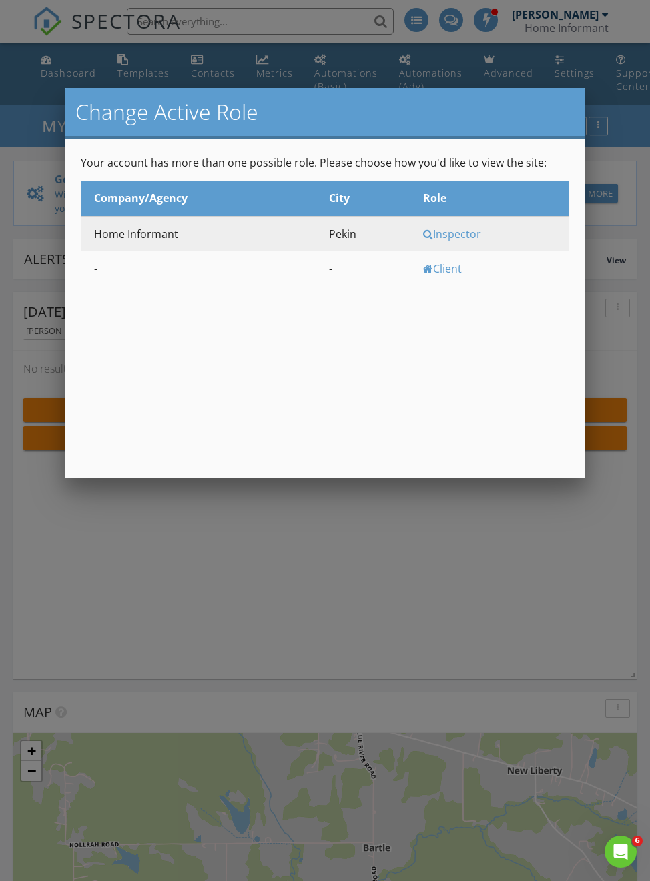
click at [458, 234] on div "Inspector" at bounding box center [494, 234] width 143 height 15
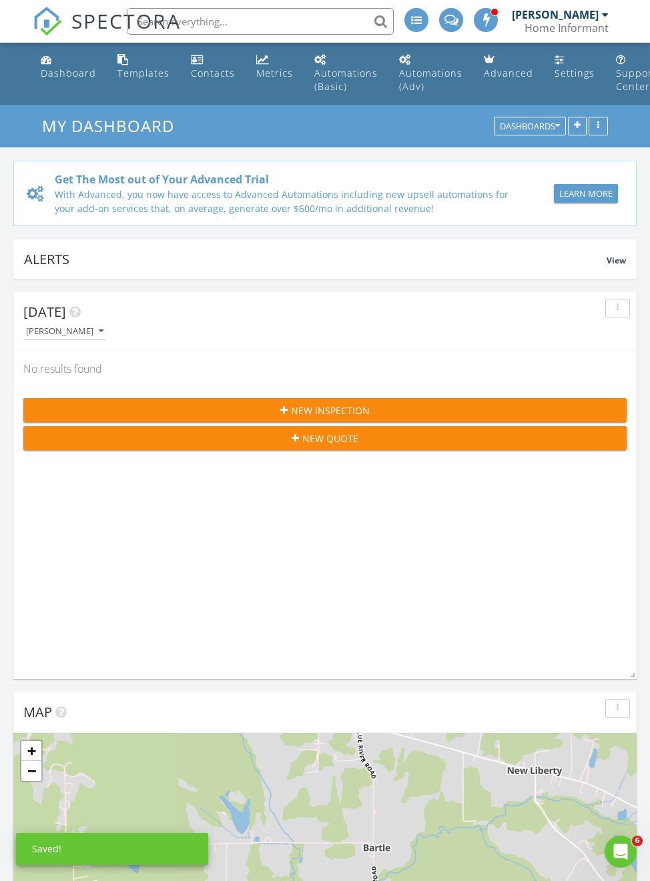
scroll to position [2583, 651]
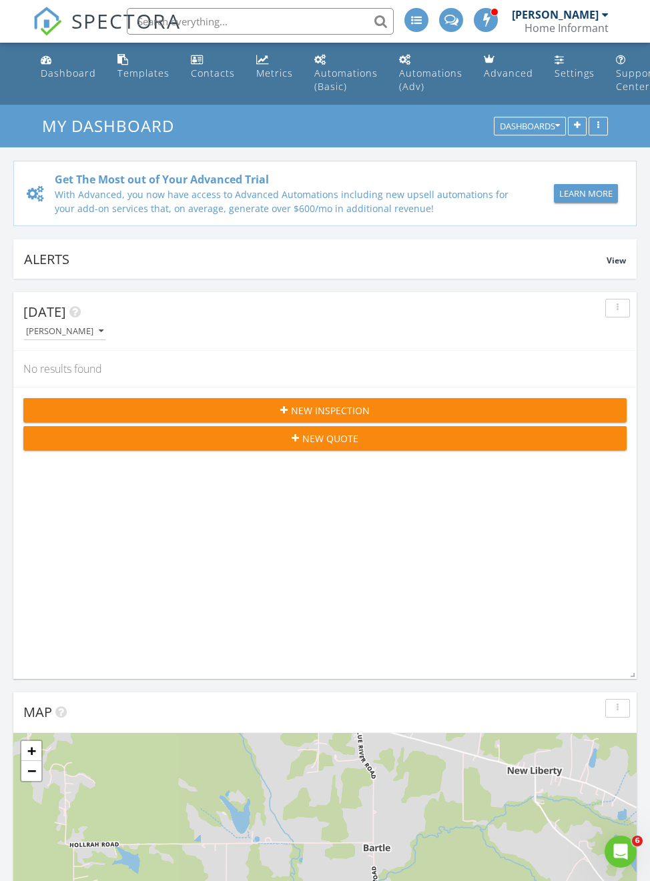
click at [596, 23] on div "Home Informant" at bounding box center [566, 27] width 84 height 13
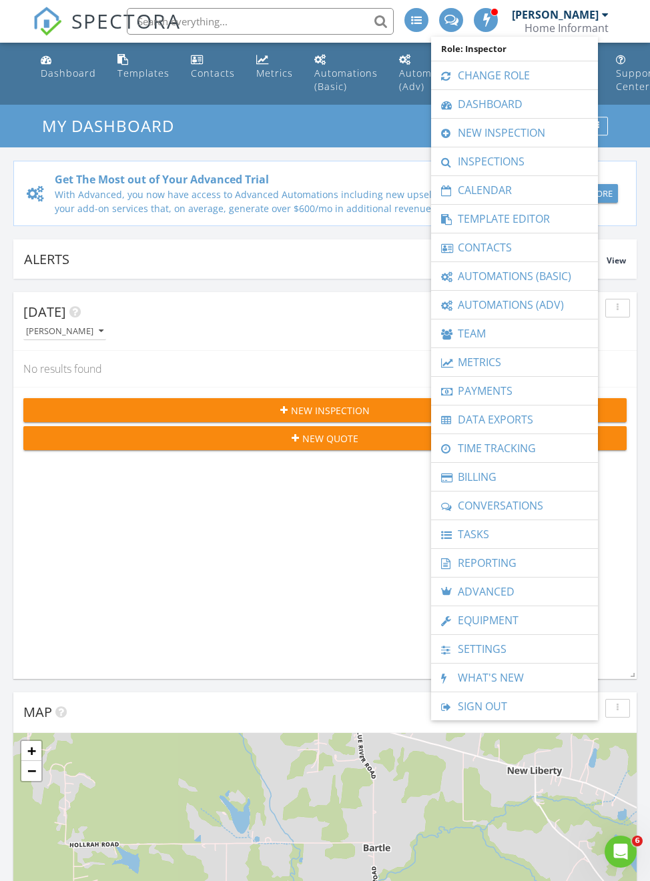
click at [542, 73] on link "Change Role" at bounding box center [514, 75] width 153 height 28
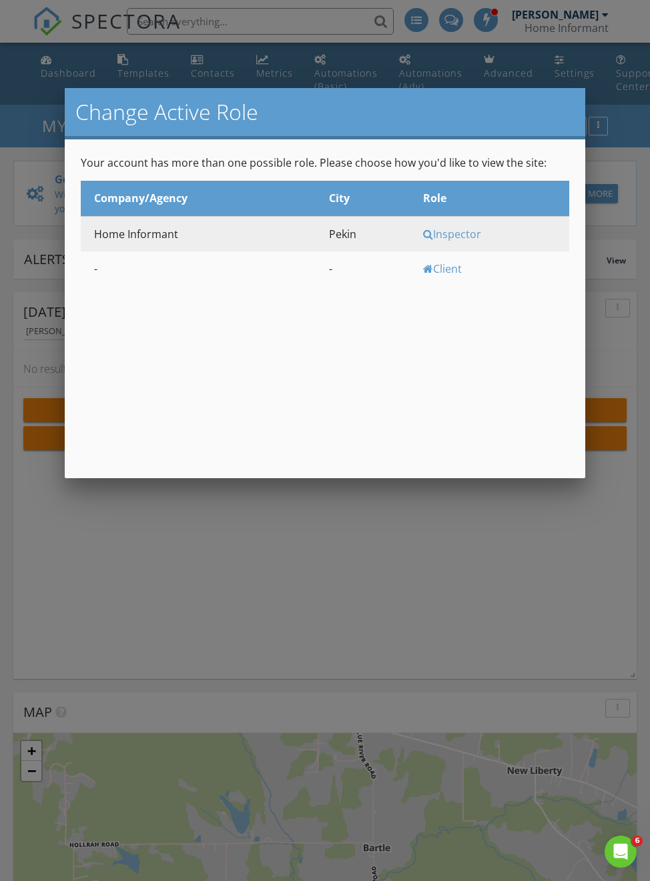
click at [119, 230] on td "Home Informant" at bounding box center [198, 233] width 235 height 35
click at [595, 534] on div at bounding box center [325, 484] width 650 height 1102
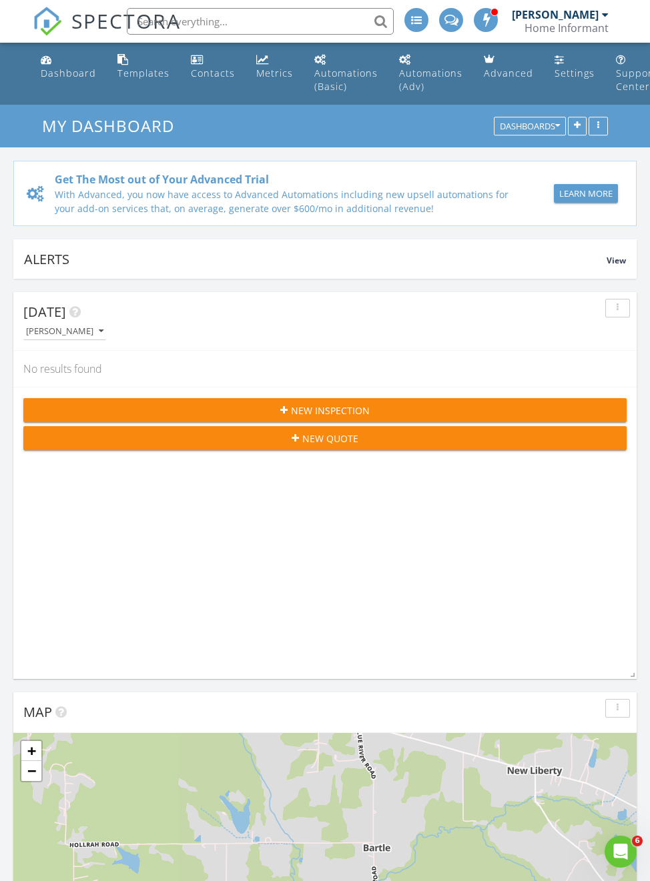
click at [584, 12] on div "[PERSON_NAME]" at bounding box center [555, 14] width 87 height 13
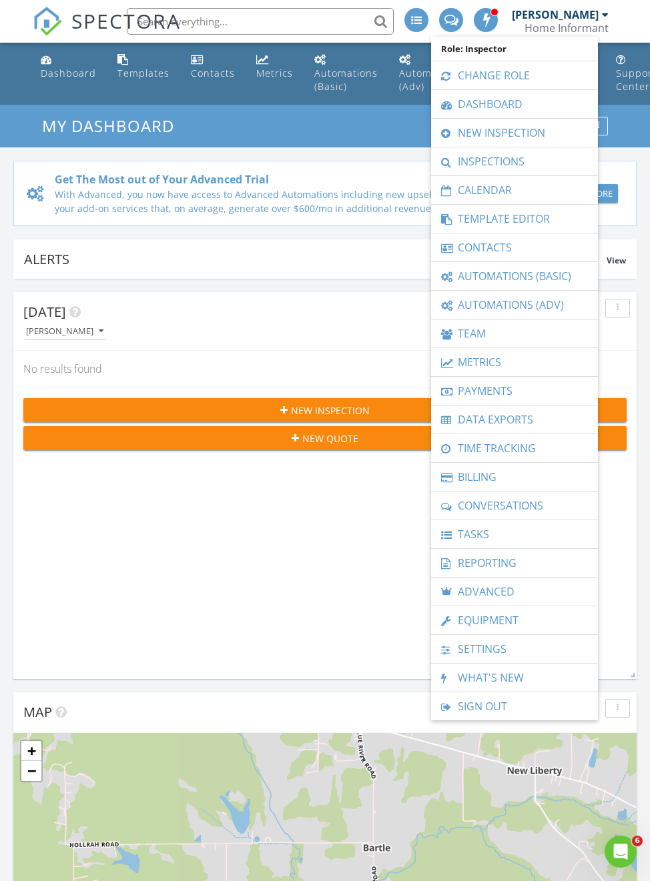
click at [90, 531] on div "[DATE] [PERSON_NAME] No results found New Inspection New Quote" at bounding box center [324, 485] width 623 height 387
